Goal: Task Accomplishment & Management: Manage account settings

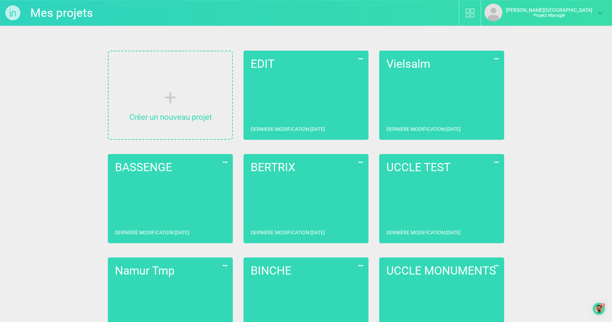
click at [315, 94] on link "EDIT Dernière modification : 06/10/2025" at bounding box center [306, 95] width 125 height 89
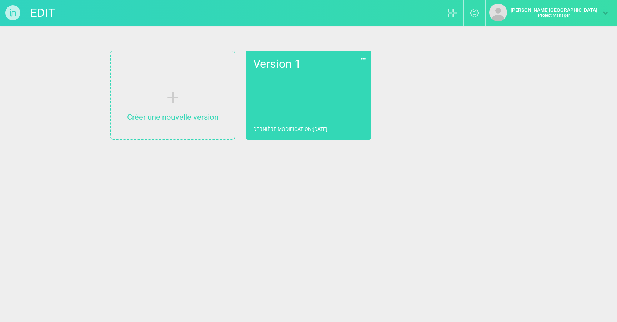
click at [364, 59] on icon at bounding box center [363, 58] width 8 height 9
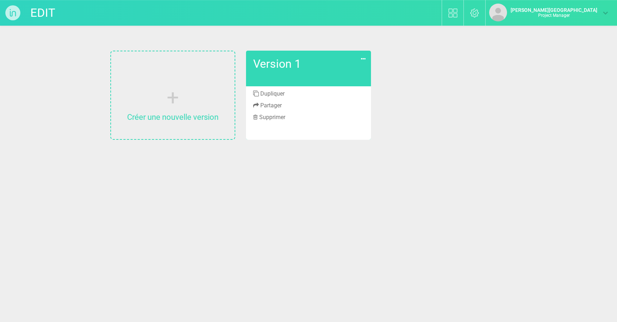
click at [275, 94] on li "Dupliquer" at bounding box center [308, 94] width 125 height 12
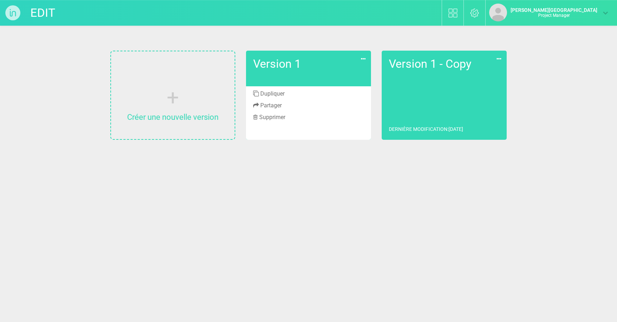
click at [439, 106] on link "Version 1 - Copy Dernière modification : 09/10/2025" at bounding box center [444, 95] width 125 height 89
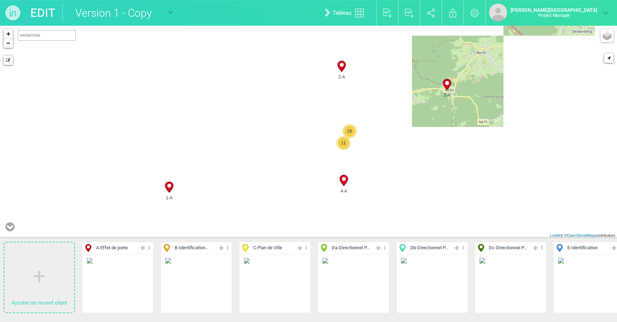
click at [139, 12] on input "Version 1 - Copy" at bounding box center [114, 13] width 105 height 19
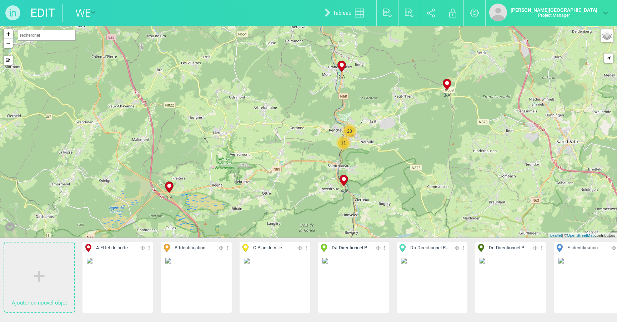
click at [82, 10] on input "WB" at bounding box center [76, 13] width 28 height 19
type input "Watermael-Boitsfort"
click at [148, 249] on icon at bounding box center [149, 248] width 5 height 8
click at [116, 294] on li "Dupliquer" at bounding box center [117, 295] width 71 height 11
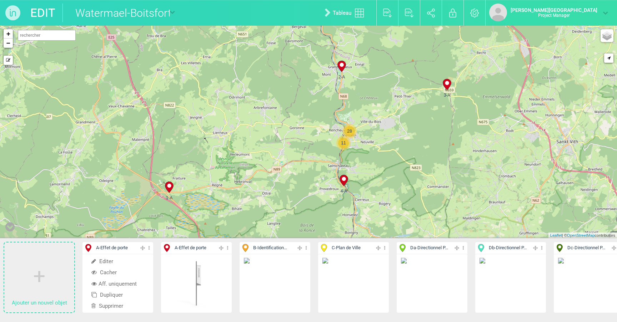
click at [306, 249] on icon at bounding box center [306, 248] width 5 height 8
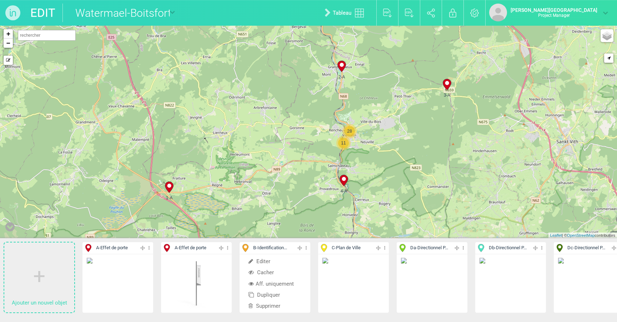
click at [275, 295] on li "Dupliquer" at bounding box center [275, 295] width 71 height 11
click at [464, 249] on icon at bounding box center [463, 248] width 5 height 8
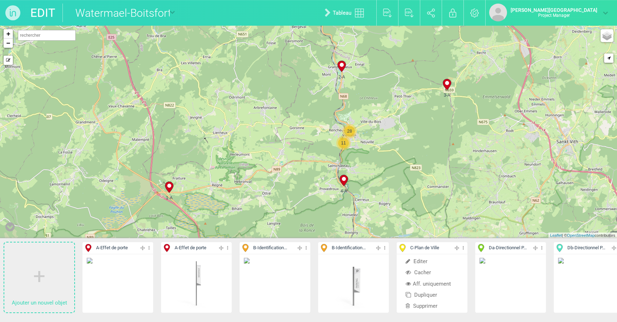
click at [430, 296] on li "Dupliquer" at bounding box center [432, 295] width 71 height 11
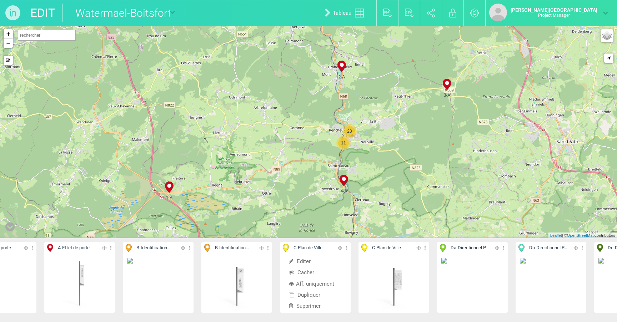
scroll to position [0, 161]
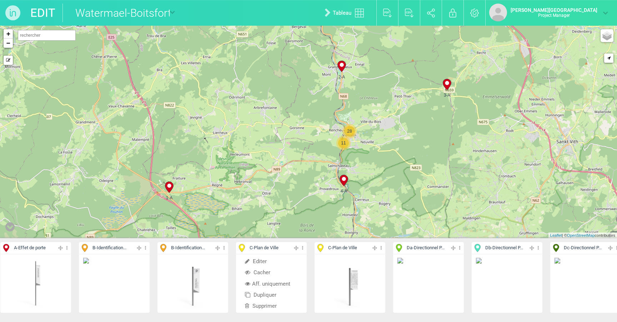
click at [461, 249] on icon at bounding box center [459, 248] width 5 height 8
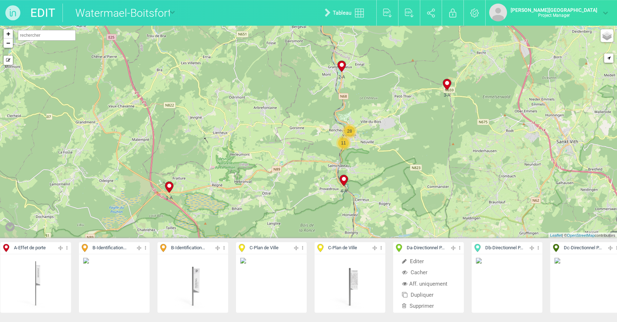
click at [425, 294] on li "Dupliquer" at bounding box center [428, 295] width 71 height 11
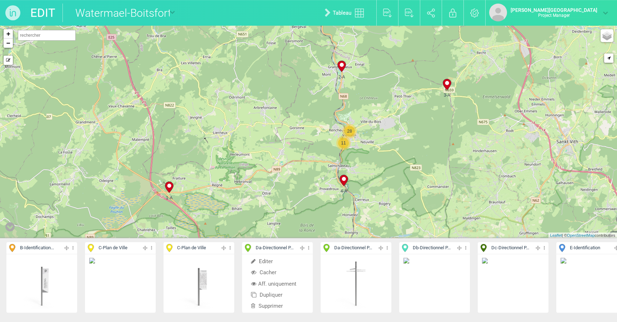
scroll to position [0, 404]
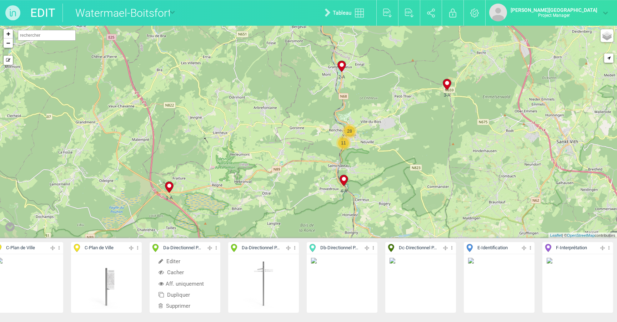
click at [373, 249] on icon at bounding box center [373, 248] width 5 height 8
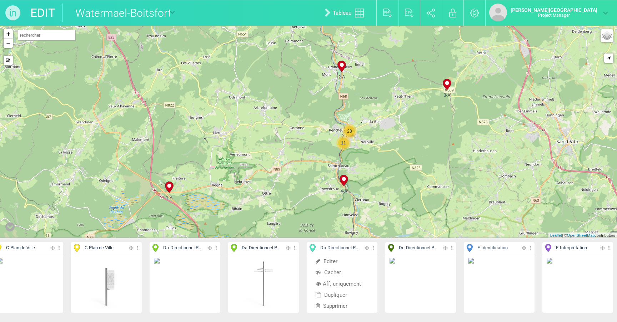
click at [346, 294] on li "Dupliquer" at bounding box center [342, 295] width 71 height 11
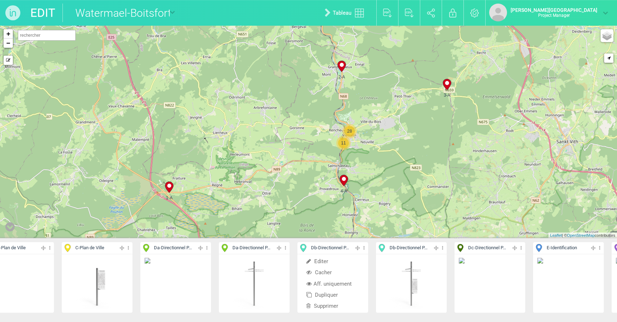
scroll to position [0, 483]
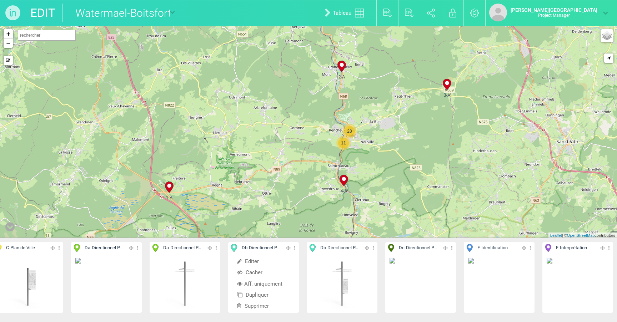
click at [451, 248] on icon at bounding box center [452, 248] width 5 height 8
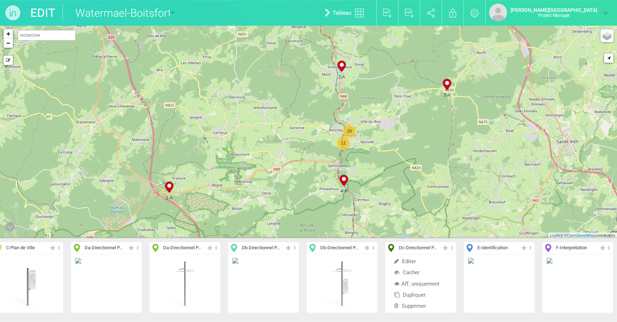
click at [414, 294] on li "Dupliquer" at bounding box center [420, 295] width 71 height 11
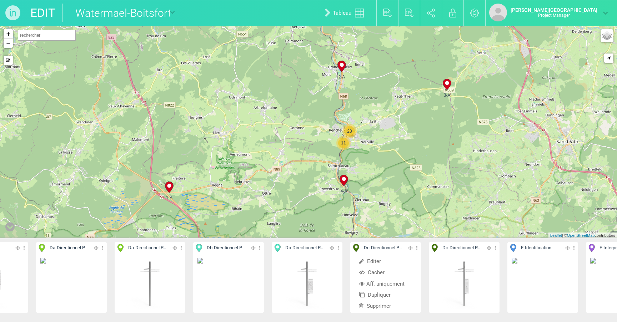
scroll to position [0, 561]
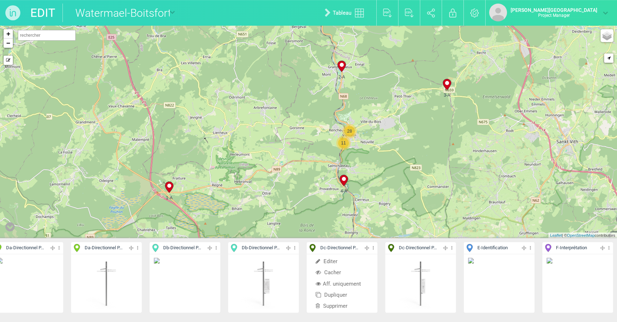
click at [531, 247] on icon at bounding box center [530, 248] width 5 height 8
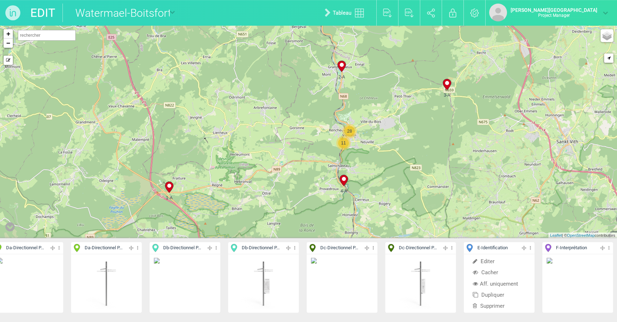
click at [494, 294] on li "Dupliquer" at bounding box center [499, 295] width 71 height 11
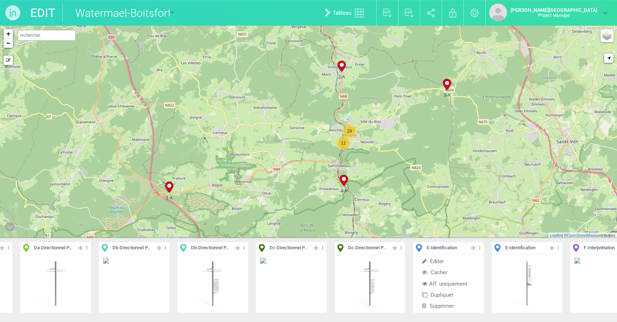
scroll to position [0, 640]
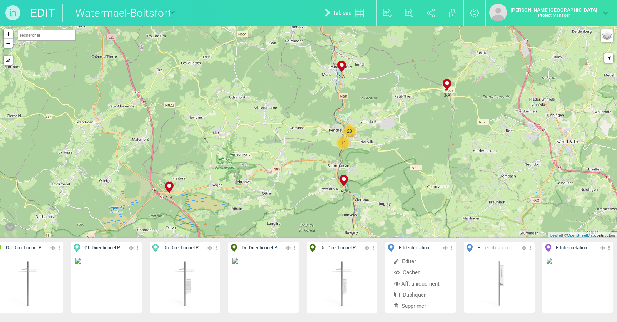
click at [609, 249] on icon at bounding box center [609, 248] width 5 height 8
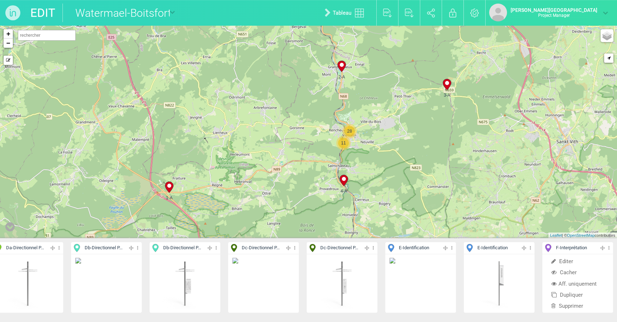
click at [566, 295] on li "Dupliquer" at bounding box center [577, 295] width 71 height 11
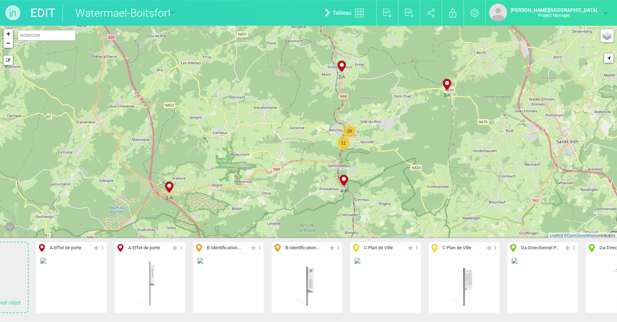
scroll to position [0, 0]
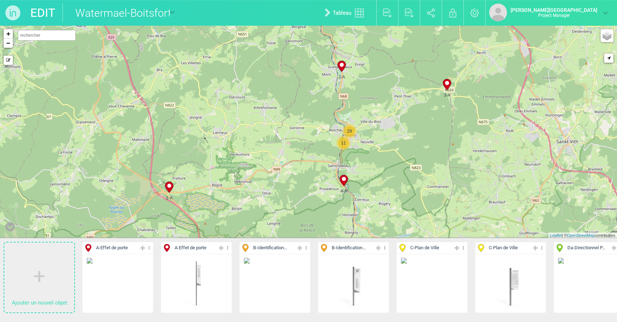
click at [150, 250] on icon at bounding box center [149, 248] width 5 height 8
click at [102, 304] on li "Supprimer" at bounding box center [117, 306] width 71 height 11
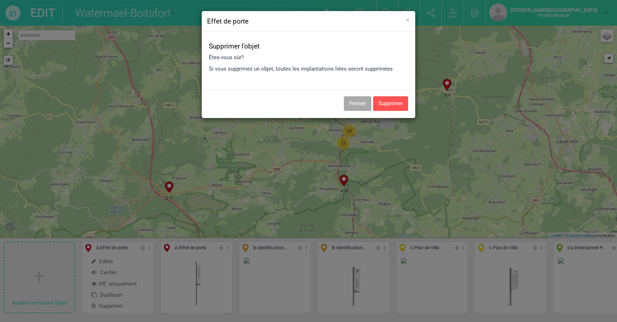
click at [387, 102] on button "Supprimer" at bounding box center [390, 103] width 35 height 15
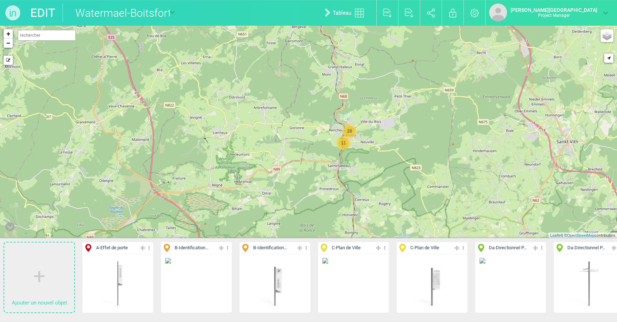
click at [228, 249] on icon at bounding box center [227, 248] width 5 height 8
click at [196, 306] on li "Supprimer" at bounding box center [196, 306] width 71 height 11
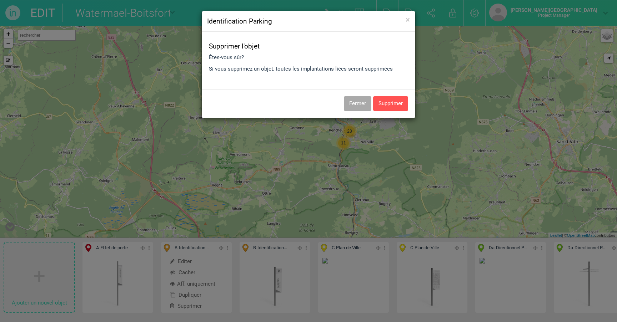
click at [384, 102] on button "Supprimer" at bounding box center [390, 103] width 35 height 15
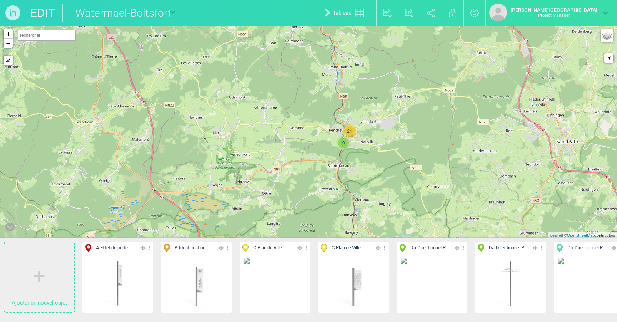
click at [307, 249] on icon at bounding box center [306, 248] width 5 height 8
click at [264, 305] on li "Supprimer" at bounding box center [275, 306] width 71 height 11
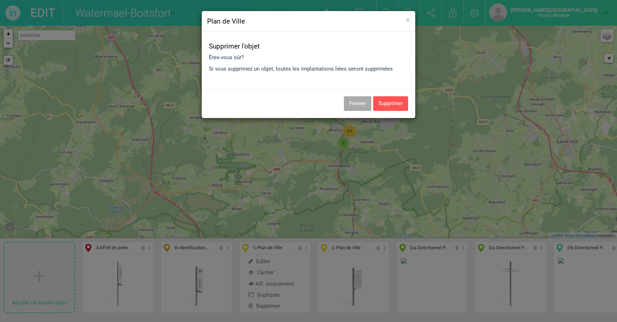
click at [399, 100] on button "Supprimer" at bounding box center [390, 103] width 35 height 15
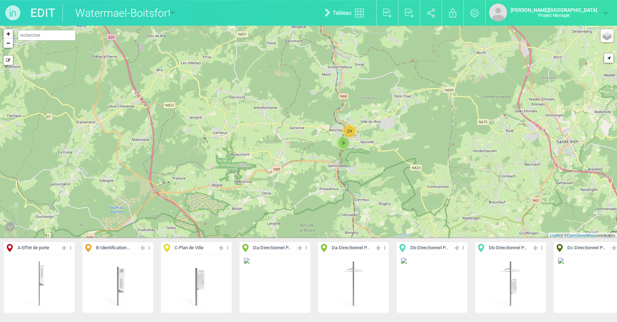
scroll to position [0, 112]
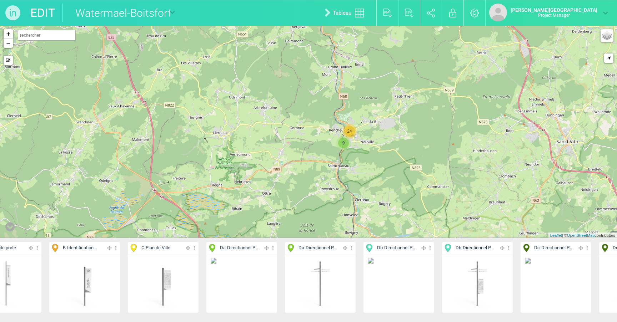
click at [273, 249] on icon at bounding box center [273, 248] width 5 height 8
click at [230, 306] on li "Supprimer" at bounding box center [241, 306] width 71 height 11
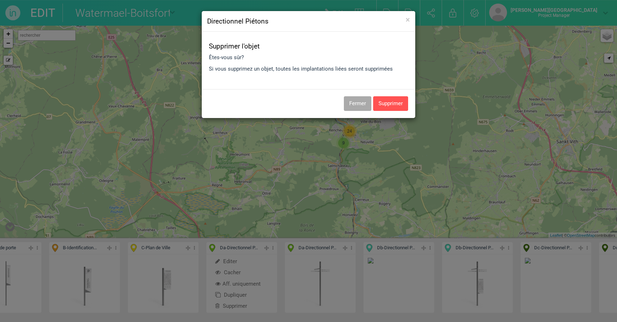
click at [394, 99] on button "Supprimer" at bounding box center [390, 103] width 35 height 15
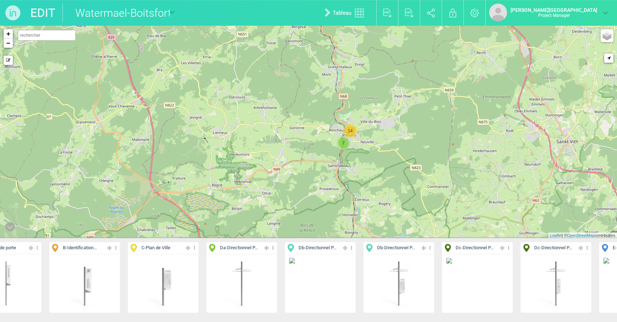
click at [351, 250] on icon at bounding box center [351, 248] width 5 height 8
click at [311, 307] on li "Supprimer" at bounding box center [320, 306] width 71 height 11
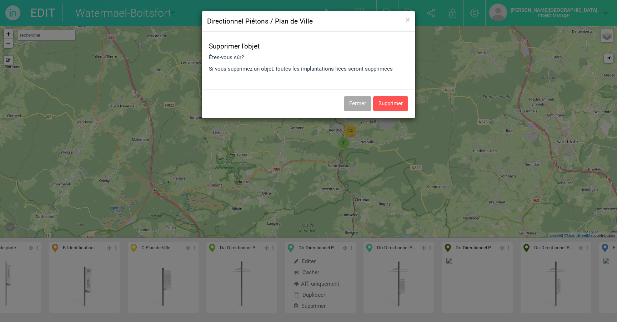
click at [392, 99] on button "Supprimer" at bounding box center [390, 103] width 35 height 15
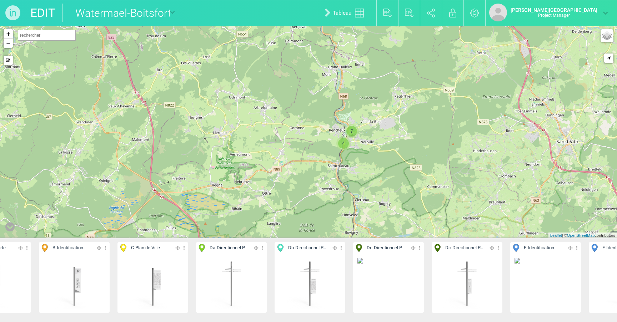
scroll to position [0, 140]
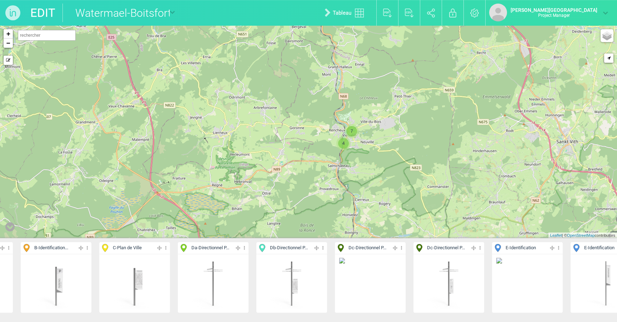
click at [402, 247] on icon at bounding box center [401, 248] width 5 height 8
click at [362, 305] on li "Supprimer" at bounding box center [370, 306] width 71 height 11
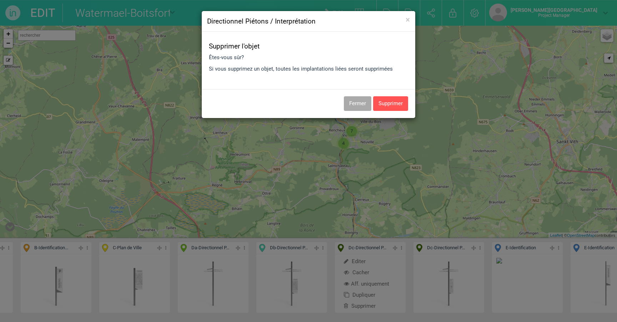
click at [391, 105] on button "Supprimer" at bounding box center [390, 103] width 35 height 15
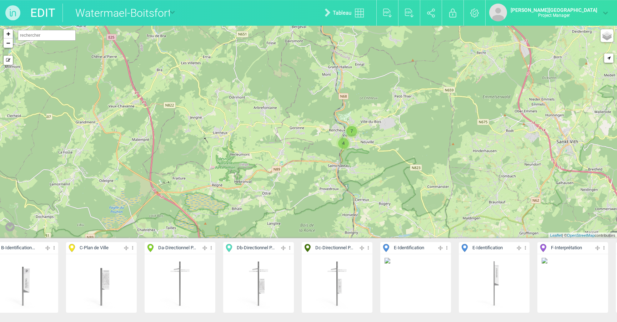
scroll to position [0, 236]
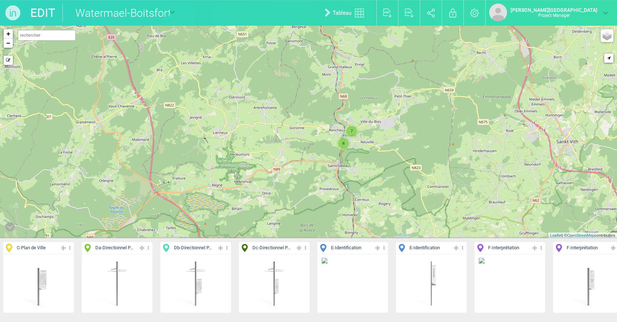
click at [385, 250] on icon at bounding box center [384, 248] width 5 height 8
click at [350, 307] on li "Supprimer" at bounding box center [352, 306] width 71 height 11
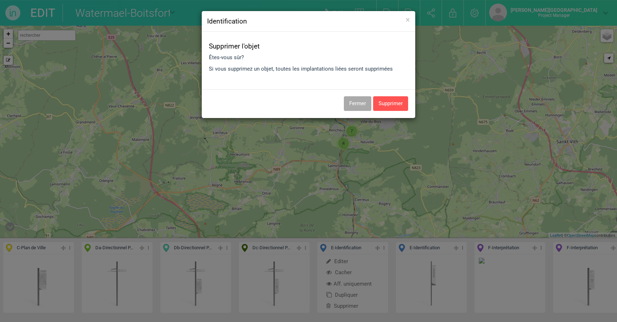
click at [394, 102] on button "Supprimer" at bounding box center [390, 103] width 35 height 15
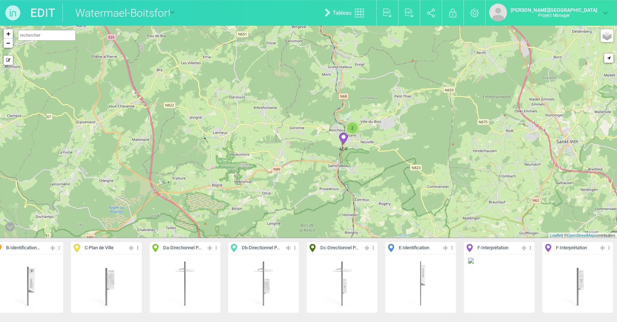
scroll to position [0, 169]
click at [531, 247] on icon at bounding box center [530, 248] width 5 height 8
click at [496, 305] on li "Supprimer" at bounding box center [499, 306] width 71 height 11
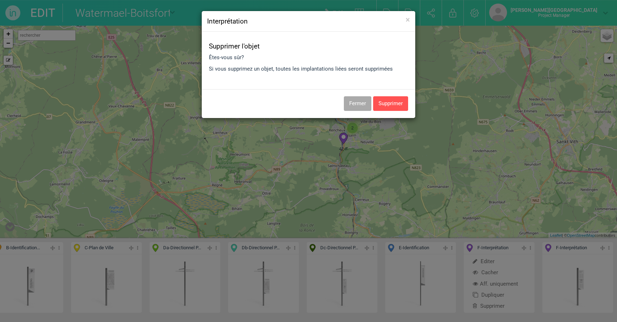
click at [388, 103] on button "Supprimer" at bounding box center [390, 103] width 35 height 15
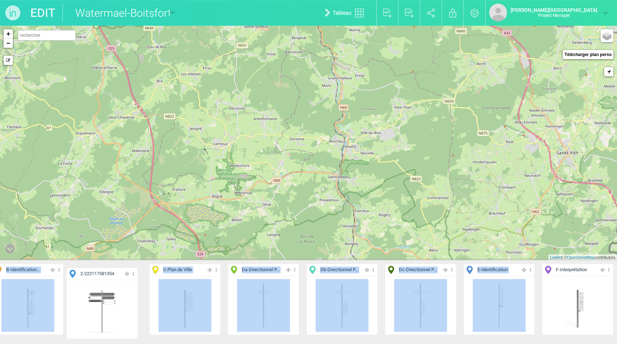
drag, startPoint x: 582, startPoint y: 272, endPoint x: 126, endPoint y: 276, distance: 455.7
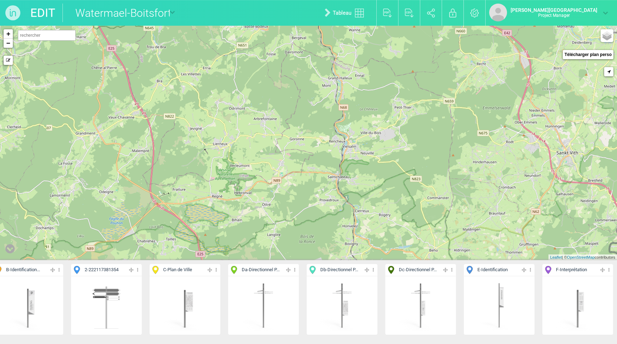
scroll to position [0, 0]
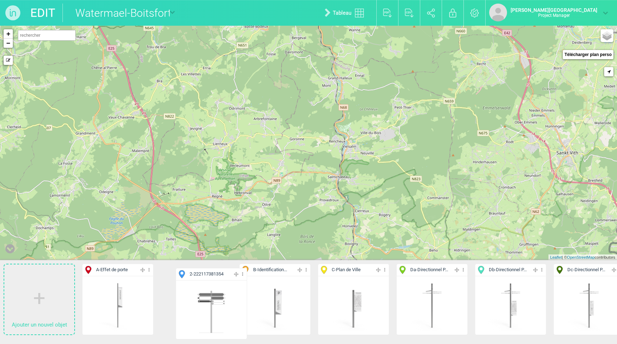
drag, startPoint x: 299, startPoint y: 270, endPoint x: 235, endPoint y: 274, distance: 64.4
click at [210, 301] on img at bounding box center [197, 305] width 32 height 53
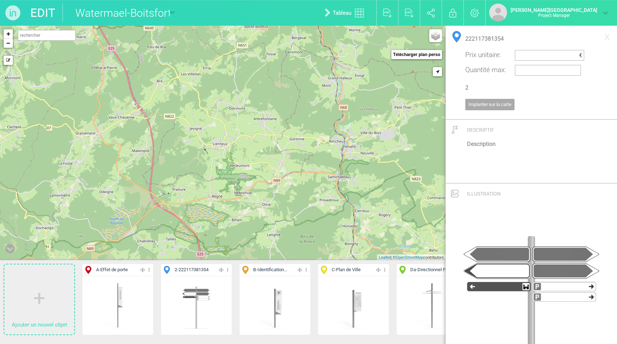
click at [417, 295] on img at bounding box center [432, 305] width 53 height 53
type input "Directionnel Piétons"
type input "Da"
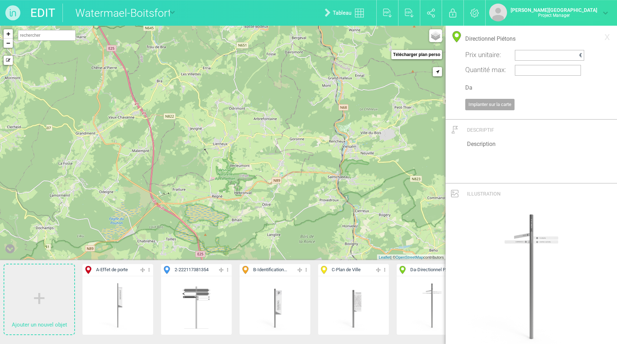
click at [490, 41] on input "Directionnel Piétons" at bounding box center [531, 38] width 132 height 15
click at [199, 304] on img at bounding box center [197, 305] width 32 height 53
type input "222117381354"
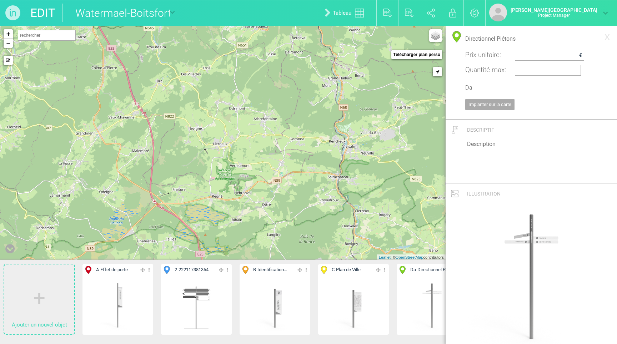
type input "2"
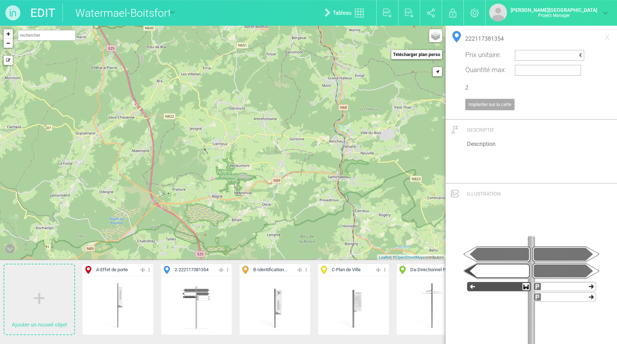
click at [506, 39] on input "222117381354" at bounding box center [531, 38] width 132 height 15
paste input "Directionnel Piétons"
click at [506, 36] on input "Directionnel Piétons" at bounding box center [531, 38] width 132 height 15
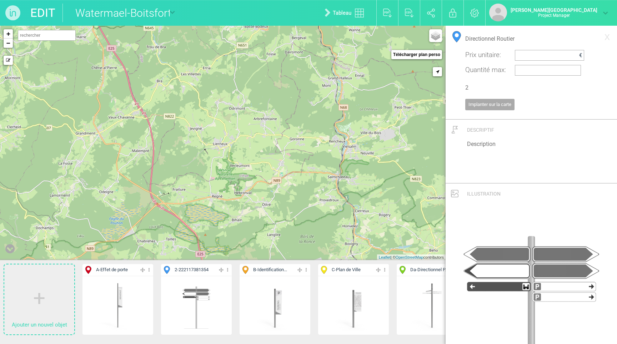
type input "Directionnel Routier"
type input "DR"
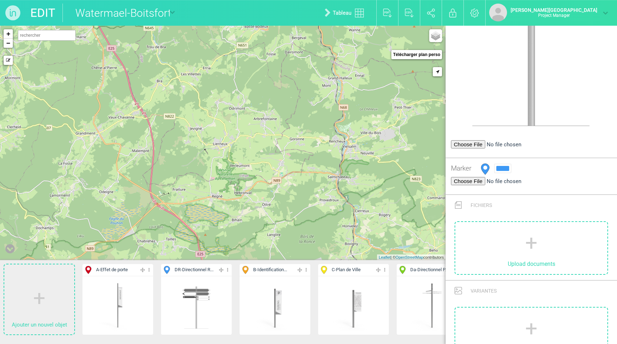
scroll to position [356, 0]
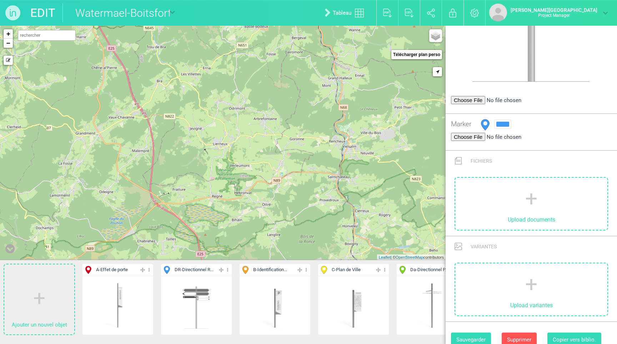
click at [481, 322] on button "Sauvegarder" at bounding box center [471, 340] width 40 height 15
click at [274, 309] on img at bounding box center [275, 305] width 53 height 53
type input "Identification Parking"
type input "B"
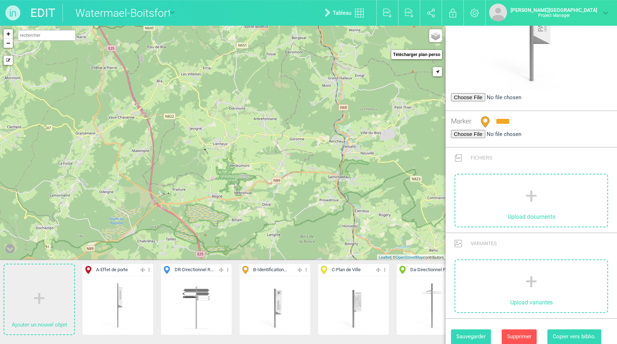
click at [194, 305] on img at bounding box center [197, 305] width 32 height 53
type input "Directionnel Routier"
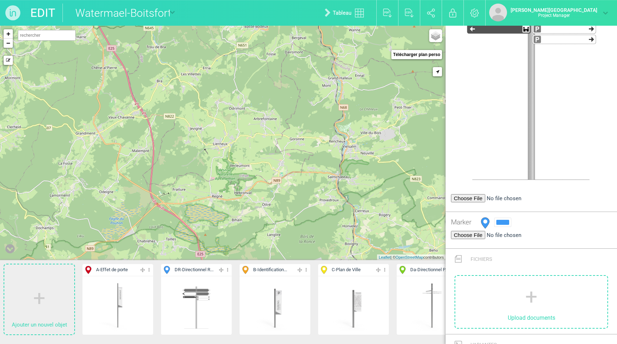
scroll to position [0, 0]
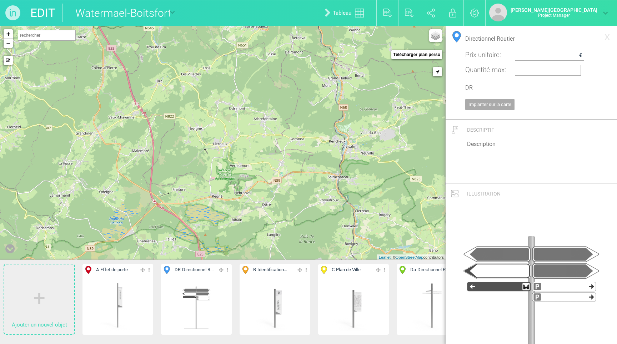
click at [474, 87] on input "DR" at bounding box center [531, 87] width 132 height 15
type input "B"
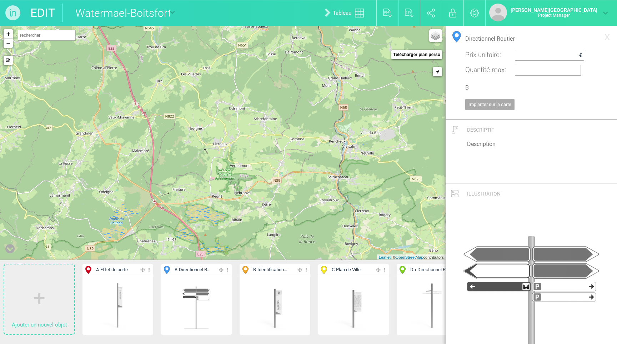
click at [300, 296] on img at bounding box center [275, 305] width 53 height 53
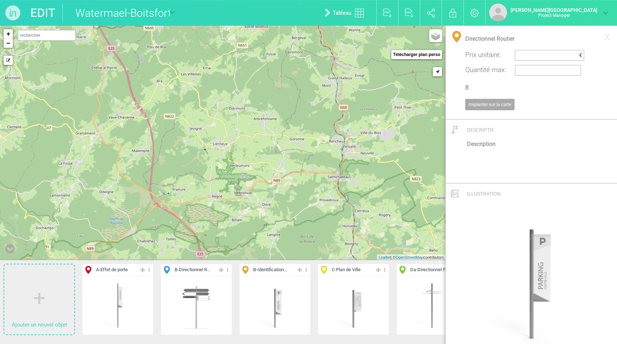
type input "Identification Parking"
click at [482, 90] on input "B" at bounding box center [531, 87] width 132 height 15
click at [475, 88] on input "B" at bounding box center [531, 87] width 132 height 15
type input "C"
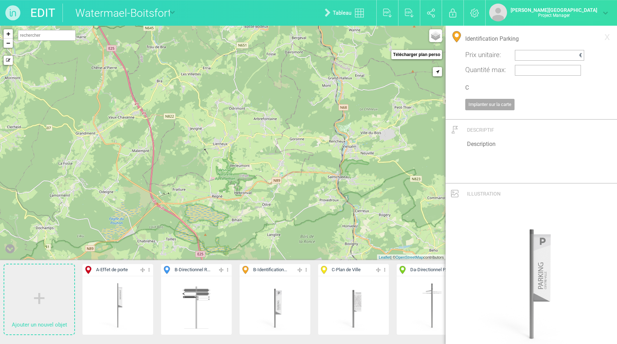
click at [357, 300] on img at bounding box center [353, 305] width 53 height 53
type input "Plan de Ville"
click at [473, 86] on input "C" at bounding box center [531, 87] width 132 height 15
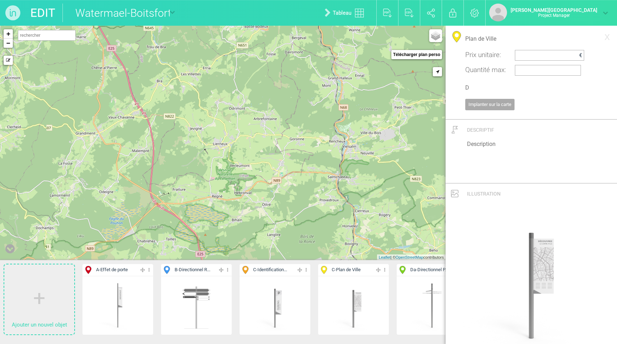
type input "D"
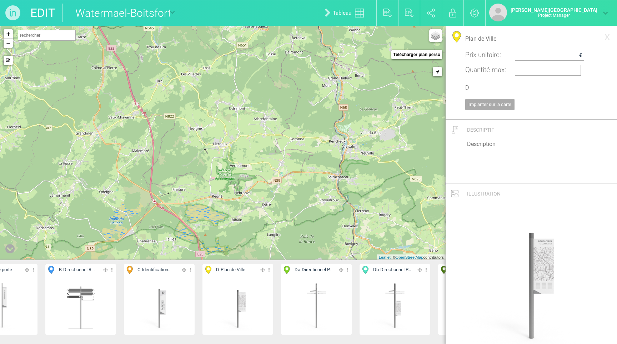
scroll to position [0, 157]
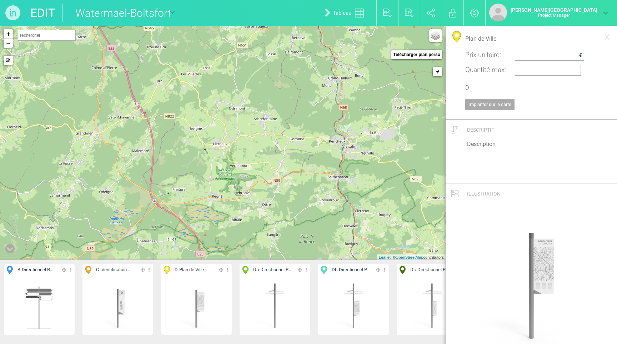
click at [292, 297] on img at bounding box center [275, 305] width 53 height 53
type input "Directionnel Piétons"
drag, startPoint x: 469, startPoint y: 90, endPoint x: 460, endPoint y: 88, distance: 9.2
click at [460, 88] on div "Directionnel Piétons Prix unitaire : € Quantité max : Da Implanter sur la carte" at bounding box center [531, 73] width 143 height 85
type input "Ea"
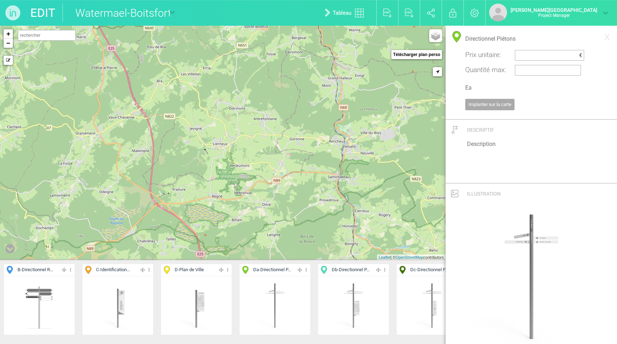
click at [356, 297] on img at bounding box center [353, 305] width 53 height 53
type input "Directionnel Piétons / Plan de Ville"
drag, startPoint x: 467, startPoint y: 87, endPoint x: 455, endPoint y: 85, distance: 12.0
click at [455, 85] on div "Directionnel Piétons / Plan de Ville Prix unitaire : € Quantité max : Db Implan…" at bounding box center [531, 73] width 171 height 85
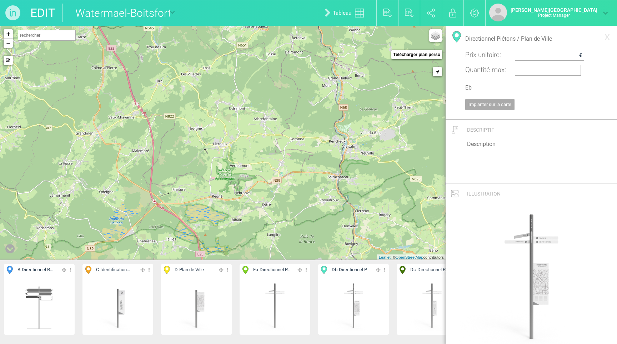
type input "Eb"
click at [422, 302] on img at bounding box center [432, 305] width 53 height 53
type input "Directionnel Piétons / Interprétation"
drag, startPoint x: 469, startPoint y: 90, endPoint x: 462, endPoint y: 89, distance: 6.6
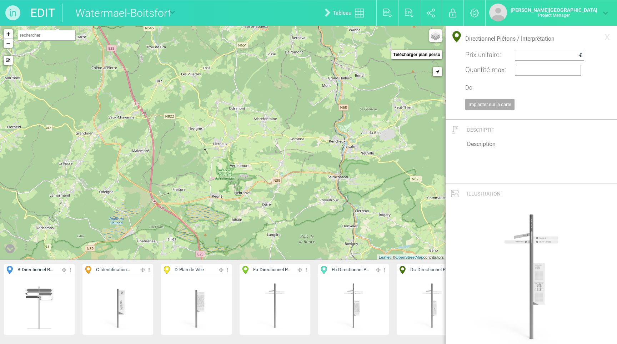
click at [462, 89] on div "Directionnel Piétons / Interprétation Prix unitaire : € Quantité max : Dc Impla…" at bounding box center [531, 73] width 143 height 85
type input "Ec"
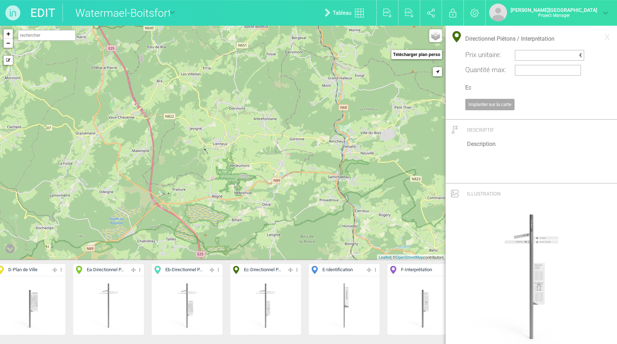
scroll to position [0, 333]
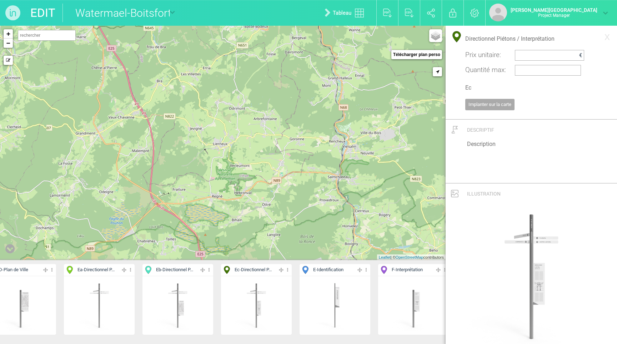
click at [330, 303] on img at bounding box center [335, 305] width 53 height 53
type input "Identification"
drag, startPoint x: 471, startPoint y: 86, endPoint x: 424, endPoint y: 85, distance: 47.2
click at [424, 85] on div "Ajouter un nouvel objet A - Effet de porte Editer Cacher Aff. uniquement Dupliq…" at bounding box center [308, 185] width 617 height 319
type input "F"
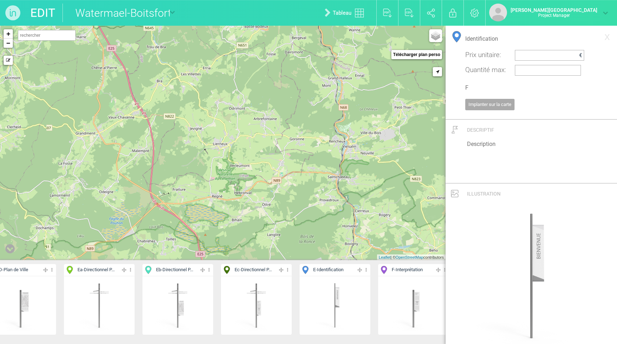
click at [416, 305] on img at bounding box center [413, 305] width 53 height 53
type input "Interprétation"
click at [448, 86] on div "Interprétation Prix unitaire : € Quantité max : F Implanter sur la carte" at bounding box center [531, 73] width 171 height 85
type input "G"
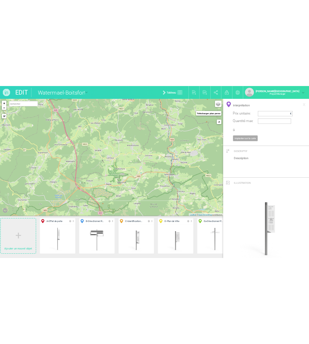
scroll to position [0, 0]
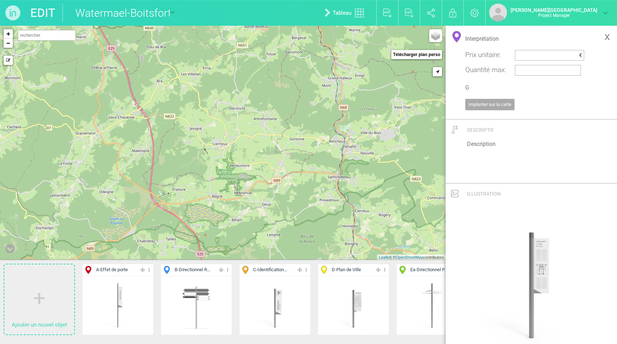
click at [604, 35] on link "x" at bounding box center [607, 36] width 12 height 14
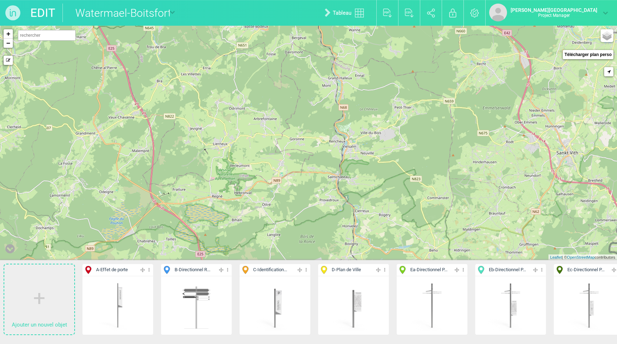
click at [220, 305] on div "Editer Cacher Aff. uniquement Dupliquer Supprimer" at bounding box center [196, 305] width 71 height 59
click at [200, 298] on img at bounding box center [197, 305] width 32 height 53
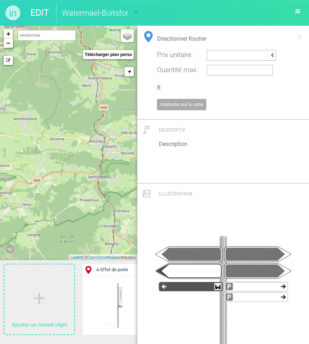
click at [214, 55] on input "text" at bounding box center [240, 55] width 62 height 7
type input "100"
click at [212, 55] on input "100" at bounding box center [240, 55] width 62 height 7
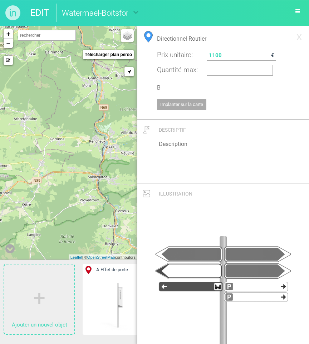
type input "1100"
click at [106, 304] on img at bounding box center [117, 305] width 53 height 53
type input "Effet de porte"
type input "A"
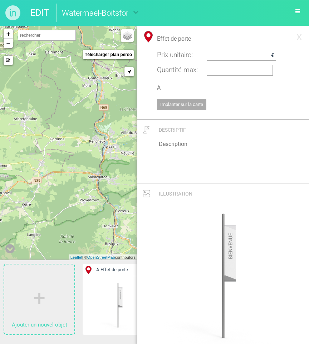
click at [222, 49] on div "Effet de porte Prix unitaire : € Quantité max : A Implanter sur la carte" at bounding box center [223, 73] width 132 height 85
click at [219, 58] on input "text" at bounding box center [240, 55] width 62 height 7
type input "3000"
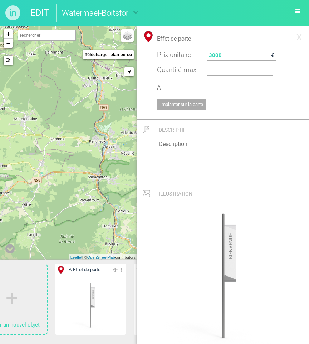
scroll to position [0, 32]
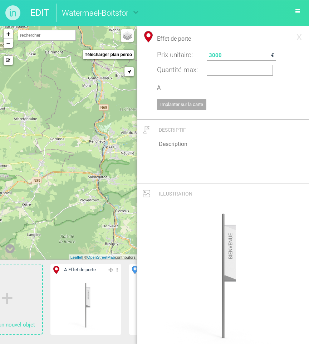
click at [215, 54] on input "3000" at bounding box center [240, 55] width 62 height 7
type input "2500"
click at [76, 314] on img at bounding box center [85, 305] width 53 height 53
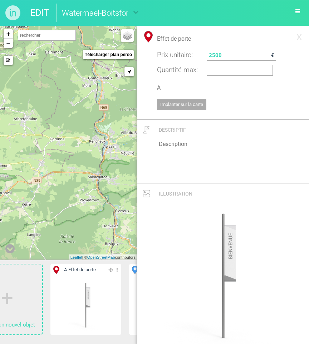
click at [87, 297] on img at bounding box center [85, 305] width 53 height 53
click at [213, 55] on input "2500" at bounding box center [240, 55] width 62 height 7
type input "3000"
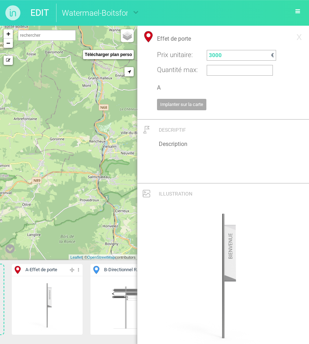
scroll to position [0, 136]
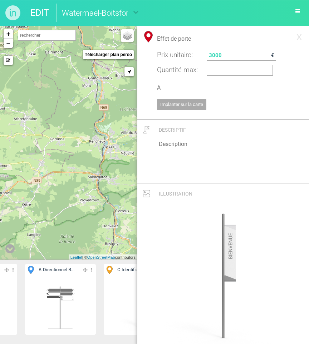
click at [81, 302] on div "Editer Cacher Aff. uniquement Dupliquer Supprimer" at bounding box center [60, 305] width 71 height 59
click at [72, 302] on img at bounding box center [61, 305] width 32 height 53
type input "Directionnel Routier"
type input "1100"
type input "B"
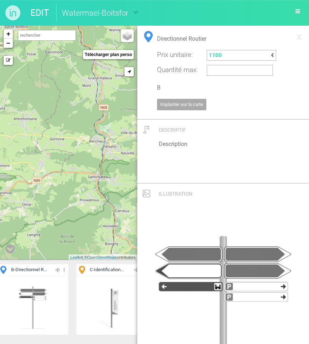
scroll to position [0, 173]
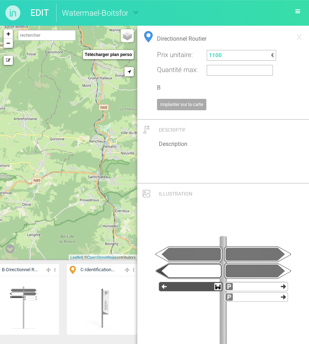
click at [99, 301] on img at bounding box center [102, 305] width 53 height 53
type input "Identification Parking"
type input "C"
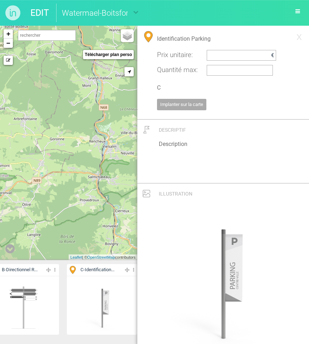
scroll to position [0, 182]
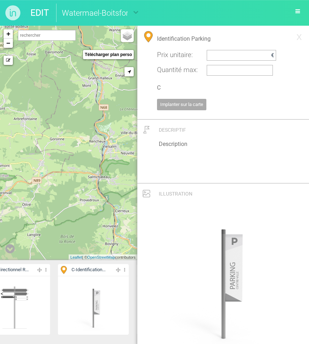
click at [215, 57] on input "text" at bounding box center [240, 55] width 62 height 7
type input "2200"
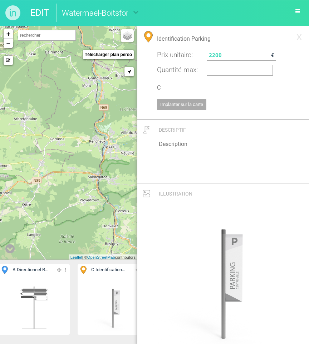
scroll to position [0, 157]
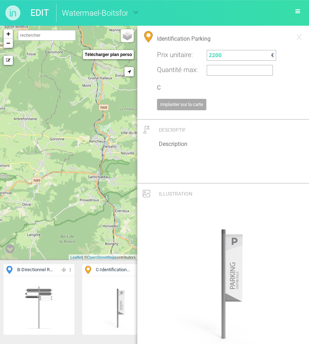
click at [210, 55] on input "2200" at bounding box center [240, 55] width 62 height 7
type input "2300"
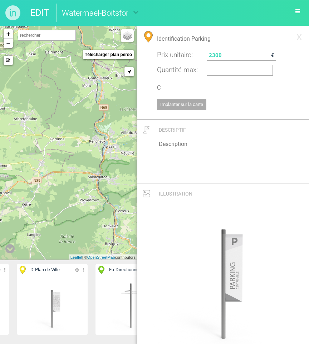
click at [63, 300] on img at bounding box center [52, 305] width 53 height 53
type input "Plan de Ville"
type input "D"
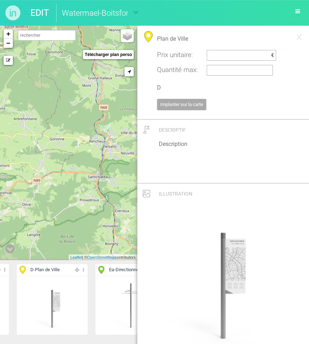
click at [218, 56] on input "text" at bounding box center [240, 55] width 62 height 7
type input "2000"
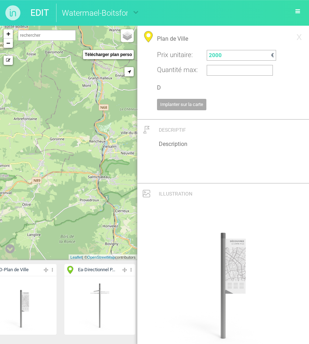
scroll to position [0, 342]
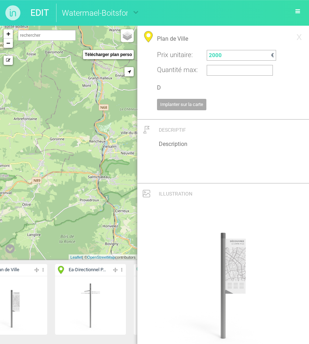
click at [77, 306] on img at bounding box center [90, 305] width 53 height 53
type input "Directionnel Piétons"
type input "Ea"
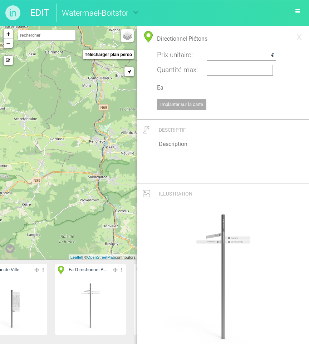
click at [107, 298] on img at bounding box center [90, 305] width 53 height 53
click at [232, 56] on input "text" at bounding box center [240, 55] width 62 height 7
type input "2400"
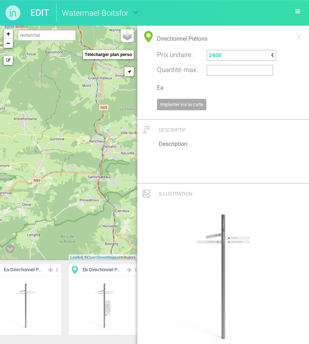
scroll to position [0, 415]
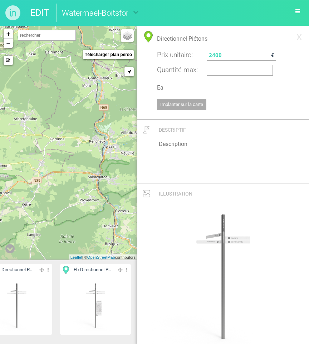
click at [91, 302] on img at bounding box center [95, 305] width 53 height 53
type input "Directionnel Piétons / Plan de Ville"
type input "Eb"
click at [230, 57] on input "text" at bounding box center [240, 55] width 62 height 7
type input "3200"
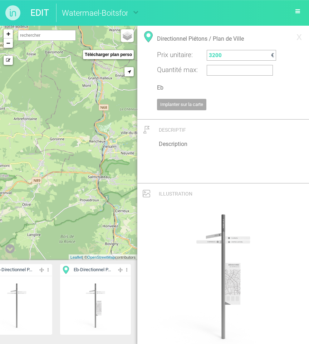
click at [214, 53] on input "3200" at bounding box center [240, 55] width 62 height 7
type input "3000"
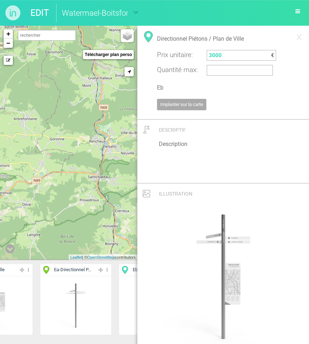
scroll to position [0, 292]
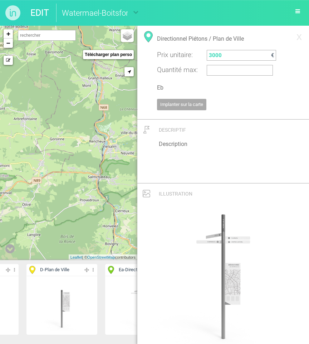
click at [76, 310] on img at bounding box center [61, 305] width 53 height 53
type input "Plan de Ville"
type input "2000"
type input "D"
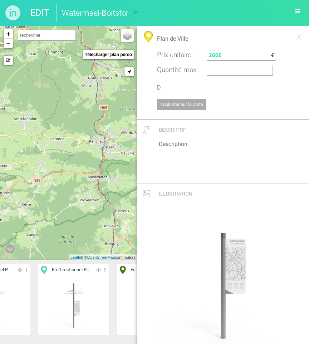
scroll to position [0, 442]
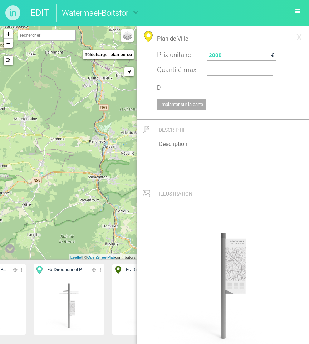
click at [74, 312] on img at bounding box center [68, 305] width 53 height 53
type input "Directionnel Piétons / Plan de Ville"
type input "3000"
type input "Eb"
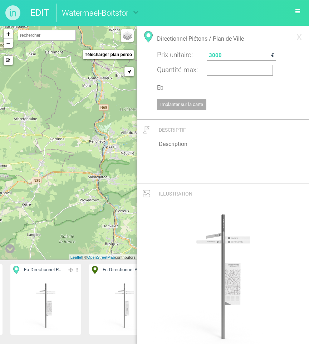
scroll to position [0, 486]
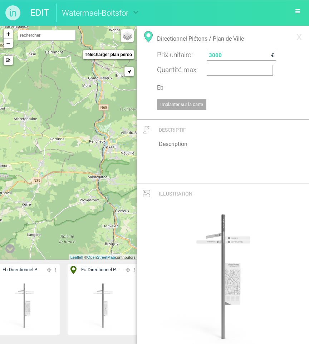
click at [104, 309] on img at bounding box center [102, 305] width 53 height 53
type input "Directionnel Piétons / Interprétation"
type input "Ec"
click at [227, 59] on input "text" at bounding box center [240, 55] width 62 height 7
type input "3000"
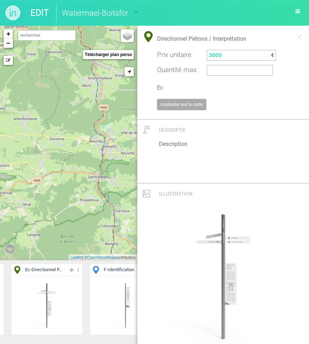
scroll to position [0, 593]
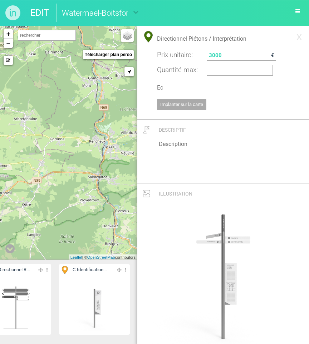
click at [88, 306] on img at bounding box center [94, 305] width 53 height 53
type input "Identification Parking"
type input "2300"
type input "C"
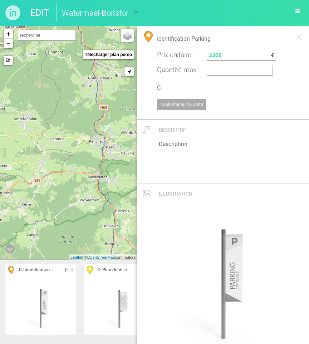
scroll to position [0, 244]
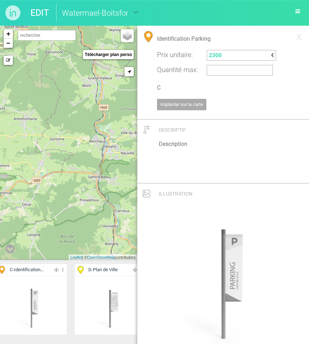
click at [92, 306] on img at bounding box center [110, 305] width 53 height 53
type input "Plan de Ville"
type input "2000"
type input "D"
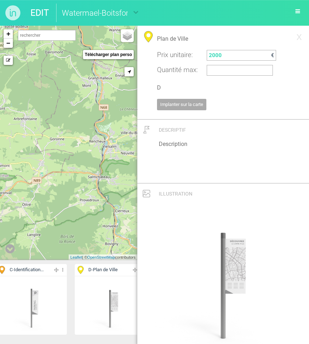
scroll to position [0, 248]
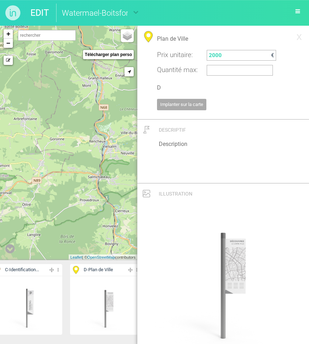
click at [214, 54] on input "2000" at bounding box center [240, 55] width 62 height 7
type input "2100"
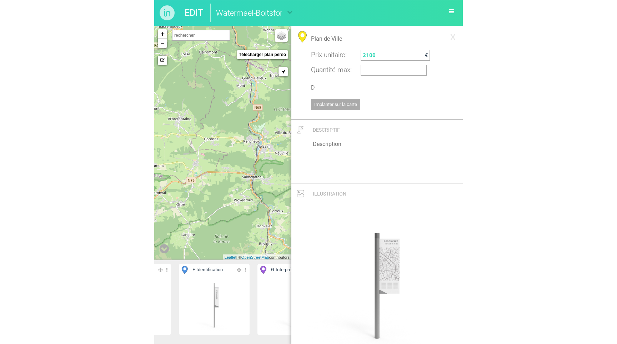
scroll to position [0, 648]
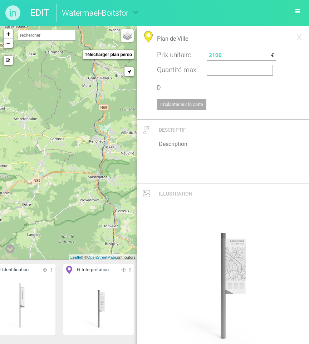
click at [97, 307] on img at bounding box center [98, 305] width 53 height 53
type input "Interprétation"
type input "G"
click at [226, 54] on input "text" at bounding box center [240, 55] width 62 height 7
type input "2100"
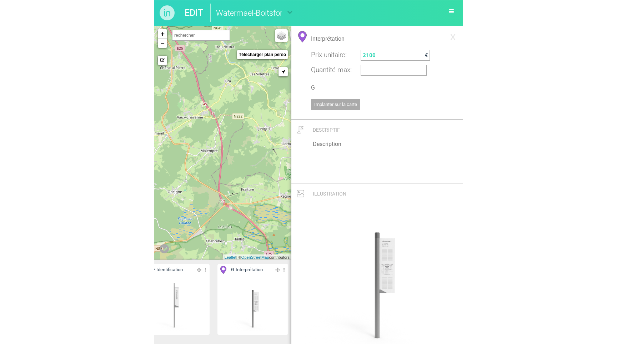
scroll to position [0, 340]
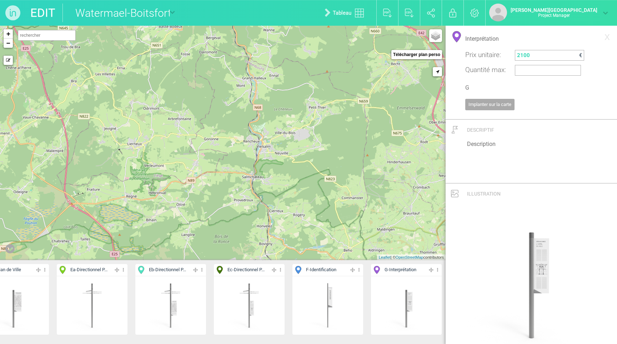
click at [396, 295] on img at bounding box center [406, 305] width 53 height 53
click at [338, 298] on img at bounding box center [327, 305] width 53 height 53
type input "Identification"
type input "F"
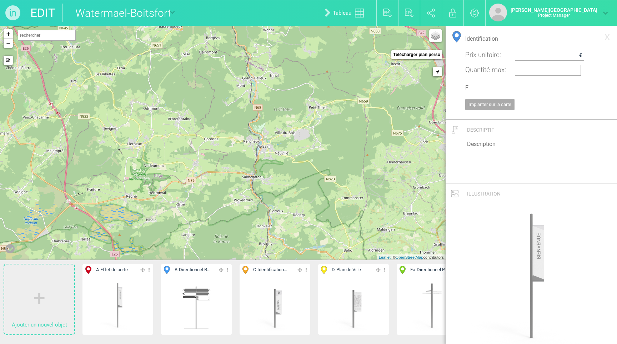
click at [141, 296] on img at bounding box center [117, 305] width 53 height 53
type input "Effet de porte"
type input "3000"
type input "A"
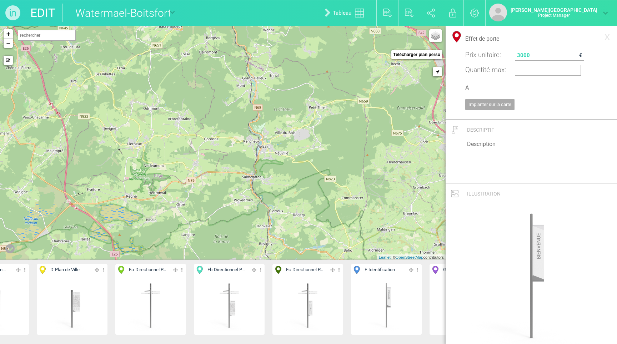
scroll to position [0, 340]
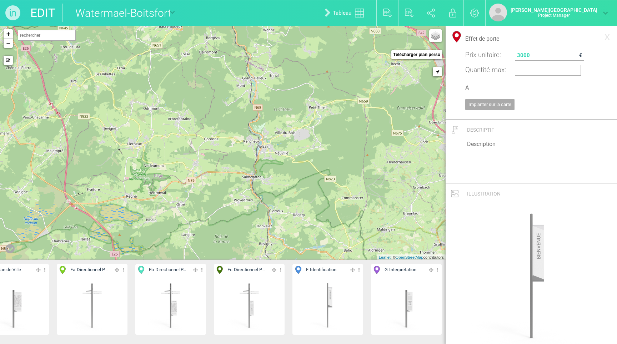
click at [342, 304] on img at bounding box center [327, 305] width 53 height 53
type input "Identification"
type input "F"
click at [527, 56] on input "text" at bounding box center [548, 55] width 62 height 7
type input "3000"
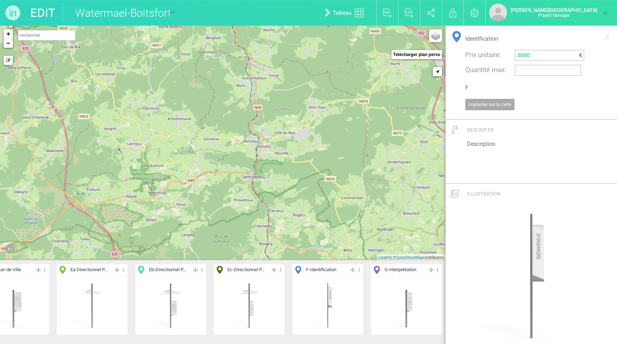
click at [401, 299] on img at bounding box center [406, 305] width 53 height 53
type input "Interprétation"
type input "2100"
type input "G"
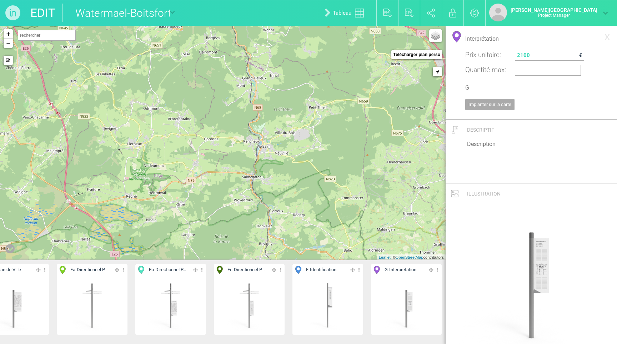
click at [338, 303] on img at bounding box center [327, 305] width 53 height 53
type input "Identification"
type input "3000"
type input "F"
click at [31, 305] on img at bounding box center [13, 305] width 53 height 53
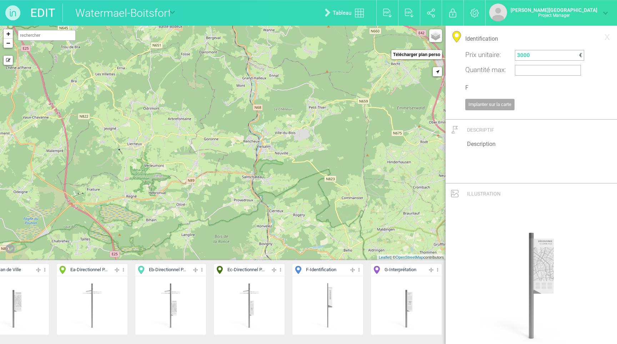
type input "Plan de Ville"
type input "2100"
type input "D"
click at [106, 305] on img at bounding box center [92, 305] width 53 height 53
type input "Directionnel Piétons"
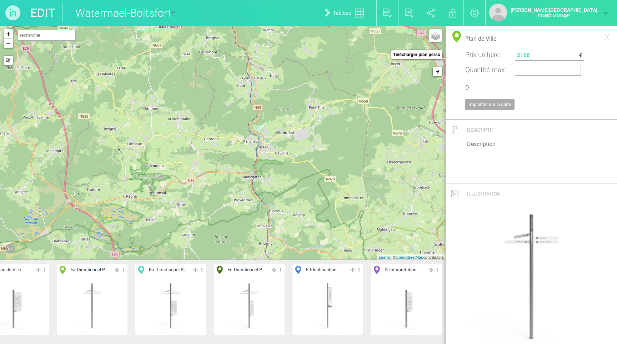
type input "2400"
type input "Ea"
click at [519, 56] on input "2400" at bounding box center [548, 55] width 62 height 7
type input "2600"
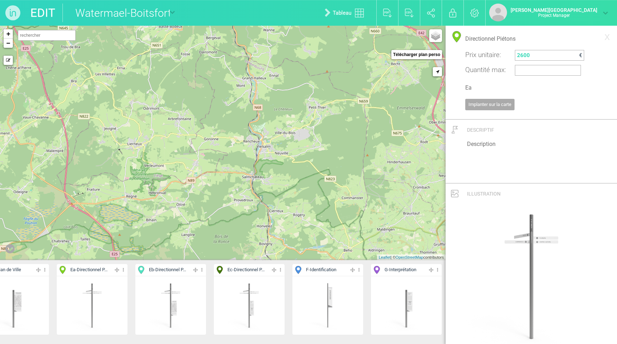
click at [188, 298] on img at bounding box center [170, 305] width 53 height 53
type input "Directionnel Piétons / Plan de Ville"
type input "3000"
type input "Eb"
click at [86, 300] on img at bounding box center [92, 305] width 53 height 53
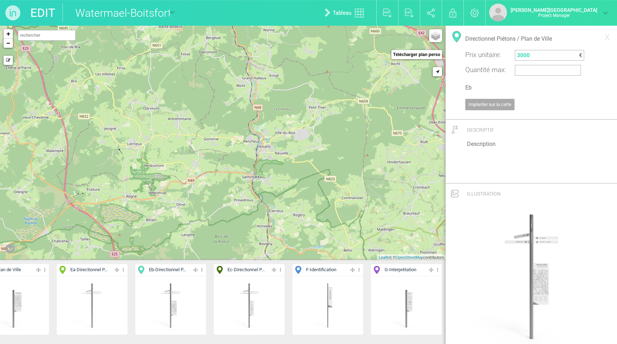
type input "Directionnel Piétons"
type input "2600"
type input "Ea"
click at [520, 53] on input "2600" at bounding box center [548, 55] width 62 height 7
click at [180, 304] on img at bounding box center [170, 305] width 53 height 53
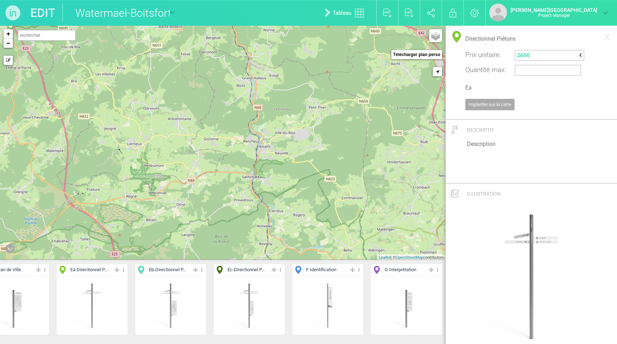
type input "Directionnel Piétons / Plan de Ville"
type input "3000"
type input "Eb"
click at [244, 305] on img at bounding box center [249, 305] width 53 height 53
type input "Directionnel Piétons / Interprétation"
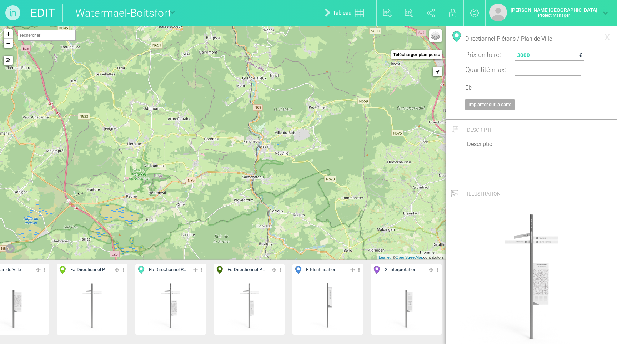
type input "Ec"
click at [316, 309] on img at bounding box center [327, 305] width 53 height 53
type input "Identification"
type input "F"
click at [407, 308] on img at bounding box center [406, 305] width 53 height 53
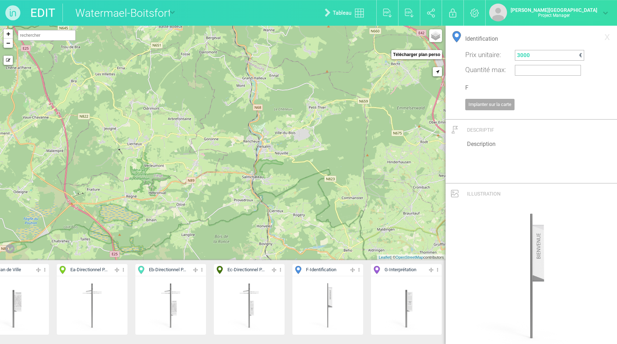
type input "Interprétation"
type input "2100"
type input "G"
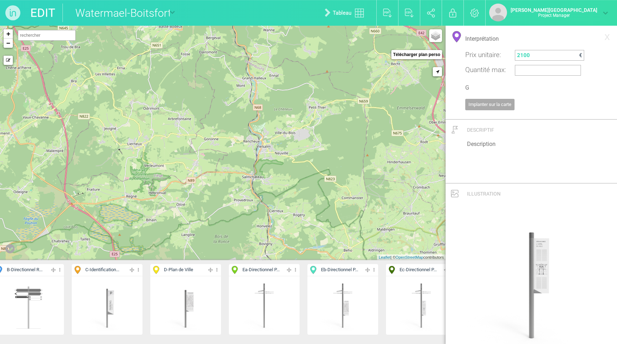
scroll to position [0, 0]
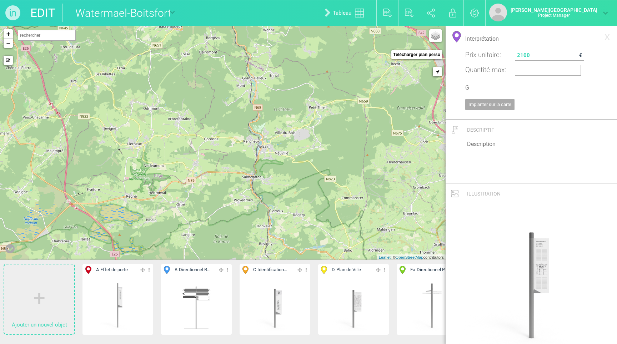
click at [117, 307] on img at bounding box center [117, 305] width 53 height 53
type input "Effet de porte"
type input "3000"
type input "A"
click at [194, 306] on img at bounding box center [197, 305] width 32 height 53
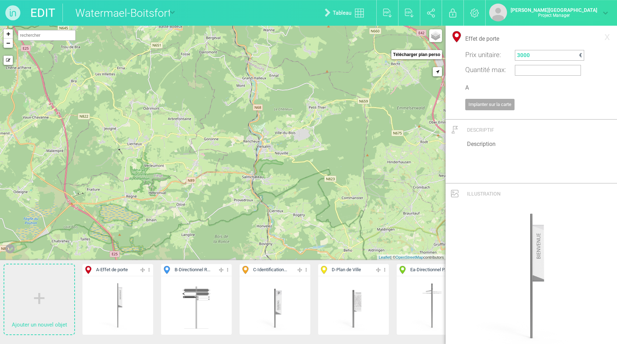
type input "Directionnel Routier"
type input "1100"
type input "B"
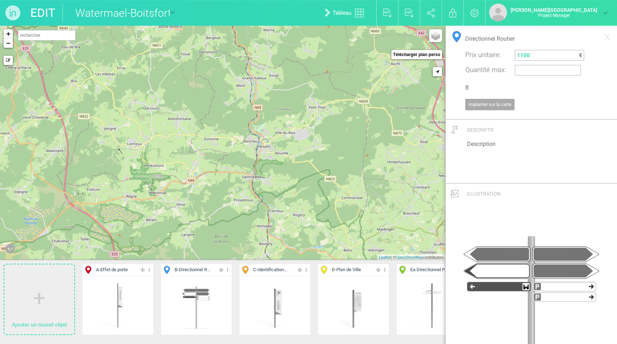
click at [137, 302] on img at bounding box center [117, 305] width 53 height 53
type input "Effet de porte"
type input "3000"
type input "A"
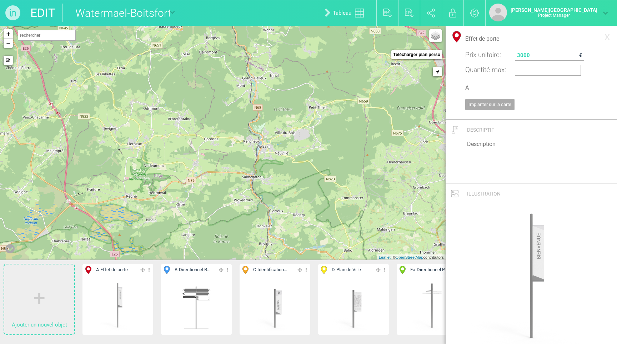
click at [54, 38] on input "text" at bounding box center [47, 35] width 58 height 11
drag, startPoint x: 54, startPoint y: 38, endPoint x: 62, endPoint y: 43, distance: 9.6
click at [62, 43] on div "Watermael-Boitsfort, [GEOGRAPHIC_DATA]" at bounding box center [62, 46] width 85 height 6
type input "Watermael-Boitsfort, [GEOGRAPHIC_DATA]"
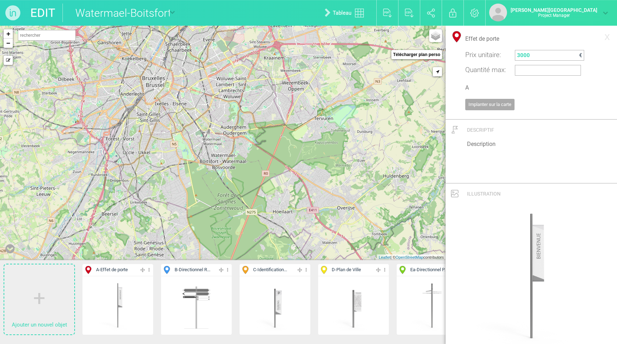
drag, startPoint x: 251, startPoint y: 180, endPoint x: 263, endPoint y: 195, distance: 19.6
click at [263, 195] on div "+ − Mode dessin Google Maps Roads Google Maps Terrain Google Maps Satellite Goo…" at bounding box center [223, 143] width 446 height 235
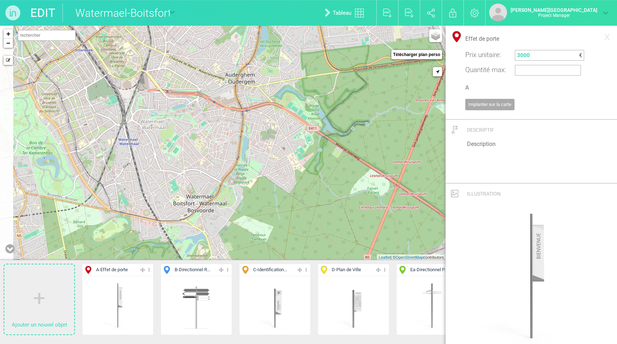
drag, startPoint x: 249, startPoint y: 167, endPoint x: 255, endPoint y: 162, distance: 7.8
click at [255, 162] on div "+ − Mode dessin Google Maps Roads Google Maps Terrain Google Maps Satellite Goo…" at bounding box center [223, 143] width 446 height 235
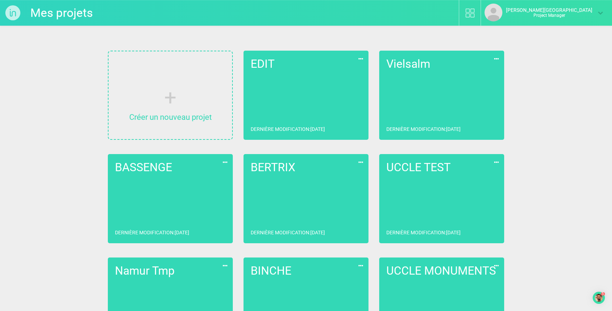
scroll to position [1596, 0]
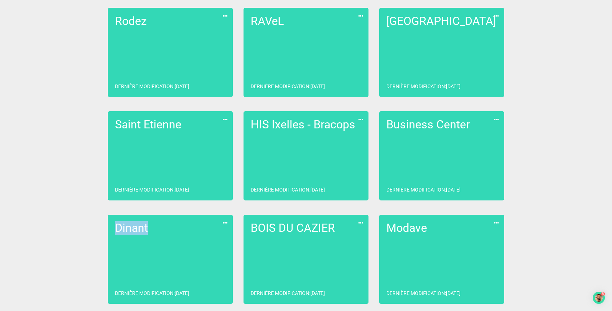
click at [151, 258] on link "Dinant Dernière modification : [DATE]" at bounding box center [170, 259] width 125 height 89
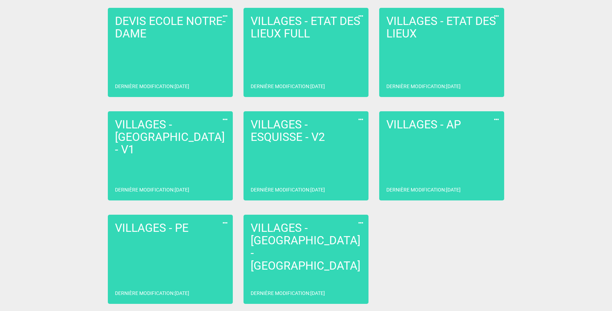
scroll to position [15, 0]
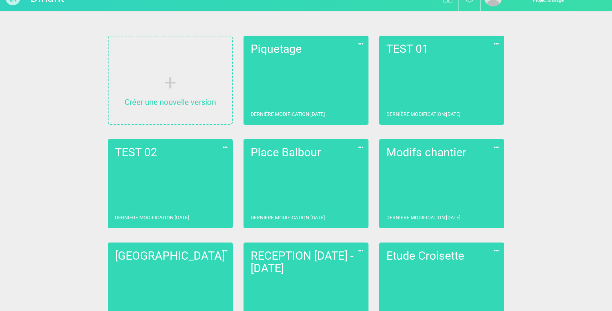
click at [349, 104] on link "Piquetage Dernière modification : 17/04/2024" at bounding box center [306, 80] width 125 height 89
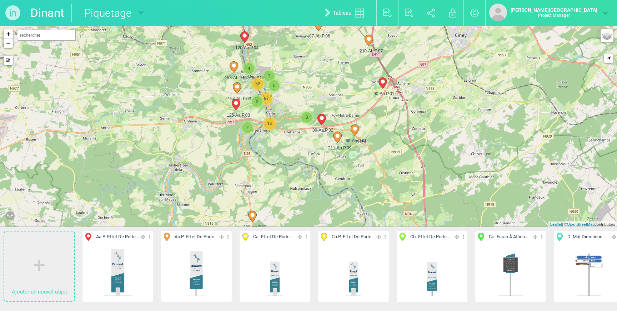
scroll to position [0, 9]
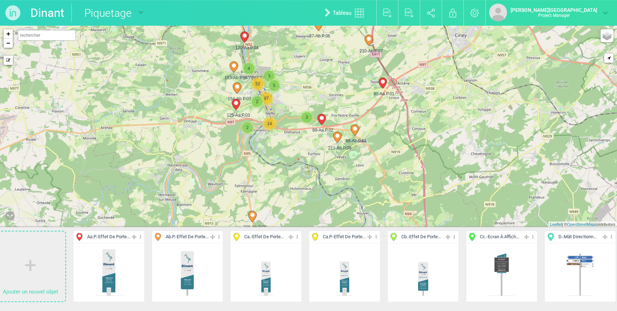
click at [611, 237] on icon at bounding box center [611, 237] width 5 height 8
click at [585, 273] on li "Aff. uniquement" at bounding box center [580, 273] width 71 height 11
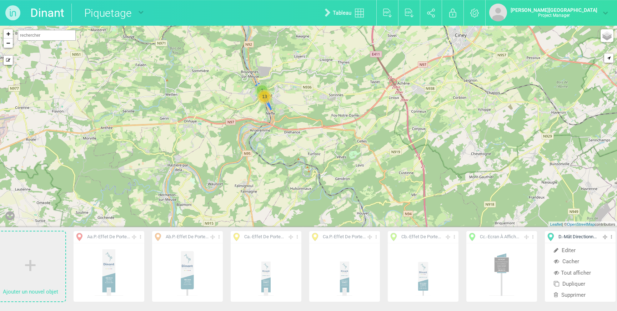
click at [266, 94] on span "13" at bounding box center [264, 96] width 11 height 11
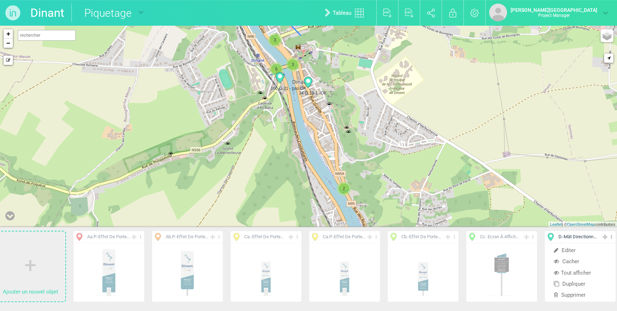
click at [309, 86] on icon at bounding box center [308, 82] width 8 height 11
select select "773"
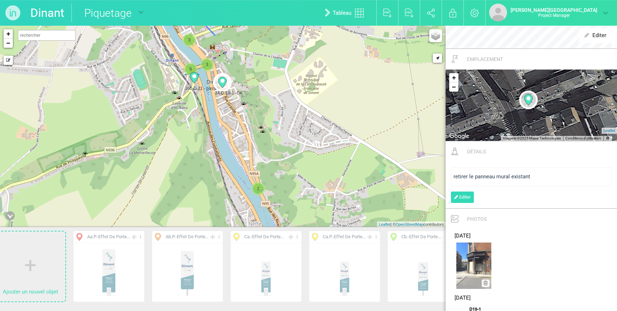
scroll to position [354, 0]
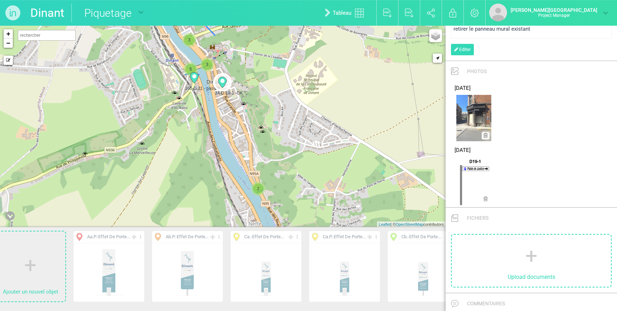
click at [476, 117] on img at bounding box center [473, 118] width 35 height 46
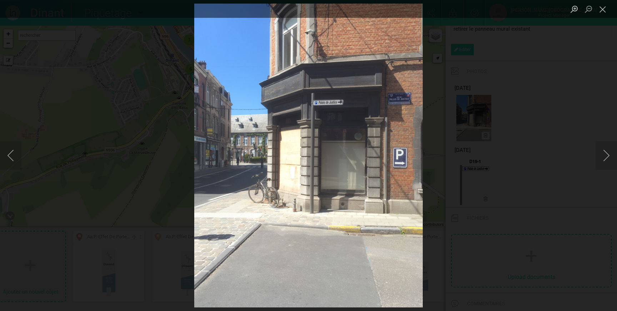
click at [548, 140] on div "Lightbox" at bounding box center [308, 155] width 617 height 311
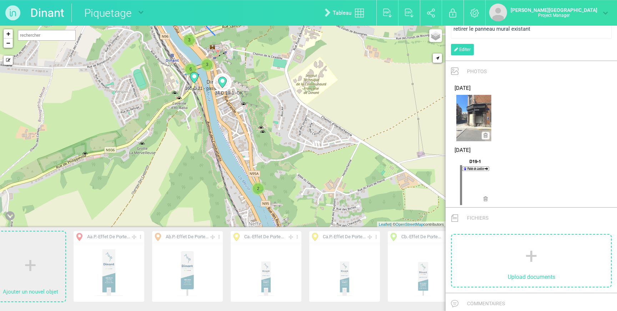
click at [209, 64] on span "3" at bounding box center [207, 64] width 11 height 11
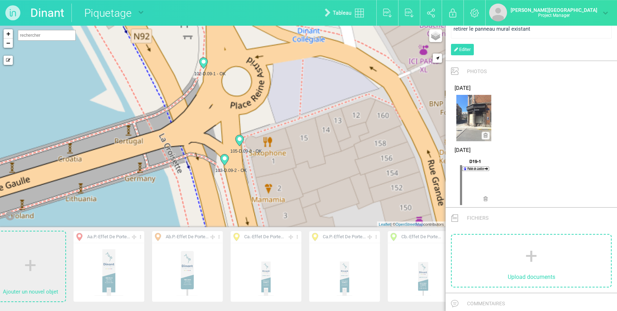
click at [205, 60] on circle at bounding box center [203, 62] width 4 height 4
type input "09-1 - OK"
type input "Avenue Winston Churchill 15, 5500 Dinant, Belgique"
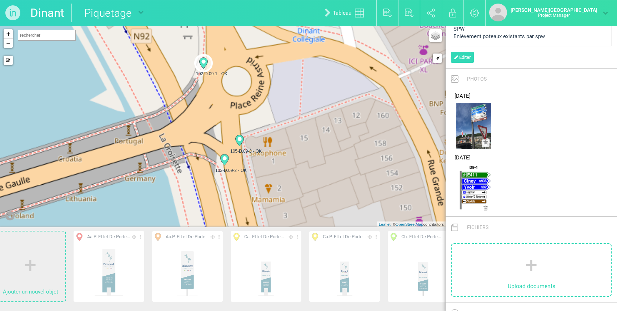
scroll to position [349, 0]
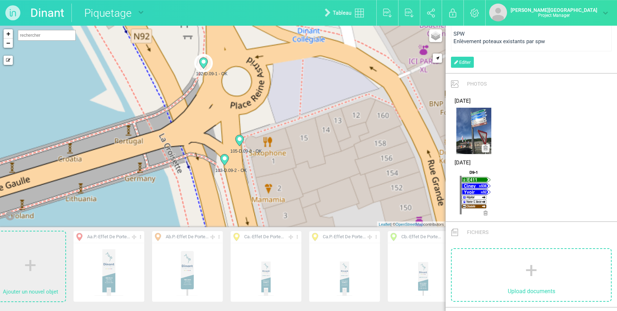
click at [474, 117] on img at bounding box center [473, 131] width 35 height 46
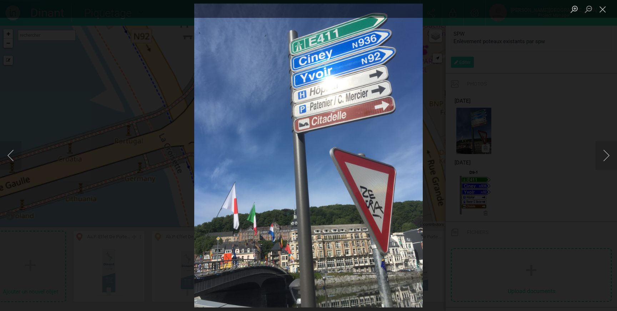
click at [522, 90] on div "Lightbox" at bounding box center [308, 155] width 617 height 311
click at [191, 95] on div "Lightbox" at bounding box center [308, 155] width 617 height 311
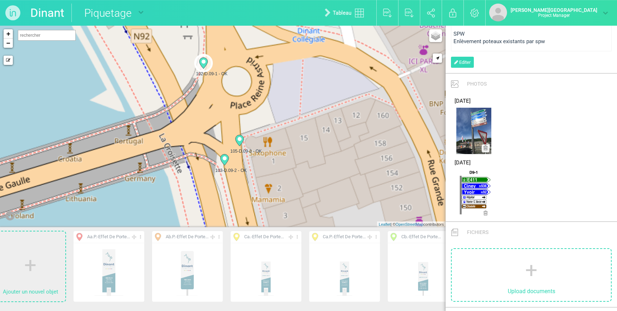
click at [225, 157] on circle at bounding box center [224, 158] width 4 height 4
type input "09-2 - OK"
type input "Avenue Winston Churchill 11, 5500 Dinant, Belgique"
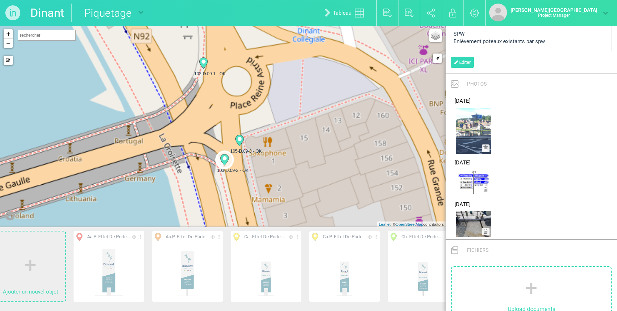
click at [477, 131] on img at bounding box center [473, 131] width 35 height 46
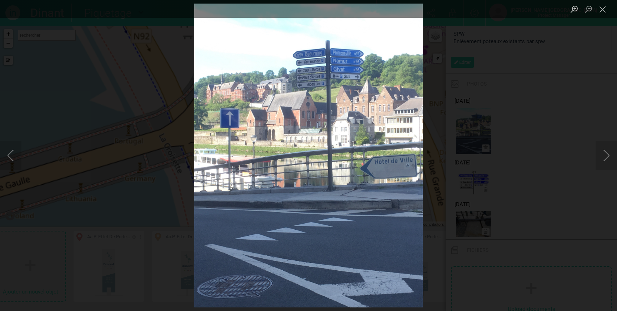
click at [518, 116] on div "Lightbox" at bounding box center [308, 155] width 617 height 311
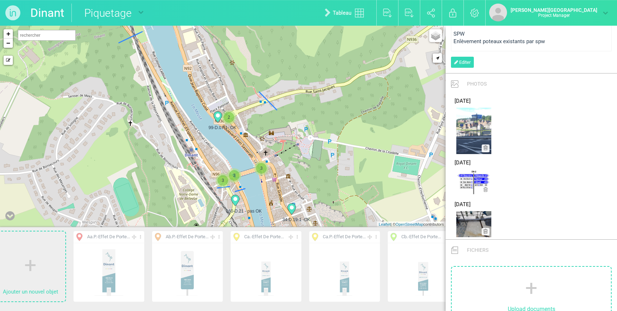
click at [237, 174] on span "3" at bounding box center [234, 175] width 11 height 11
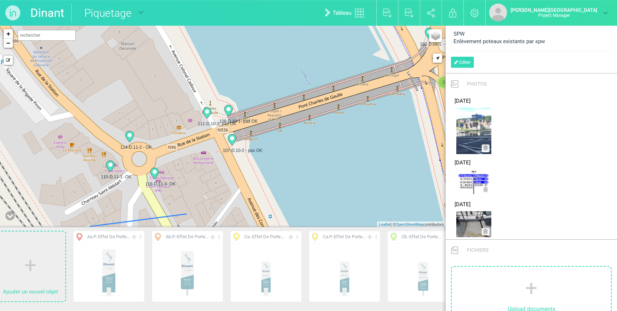
click at [232, 109] on icon at bounding box center [228, 110] width 8 height 11
type input "10-1- pas OK"
type input "Pont Charles de Gaulle, Rue de la Station 4, 5500 Dinant, Belgique"
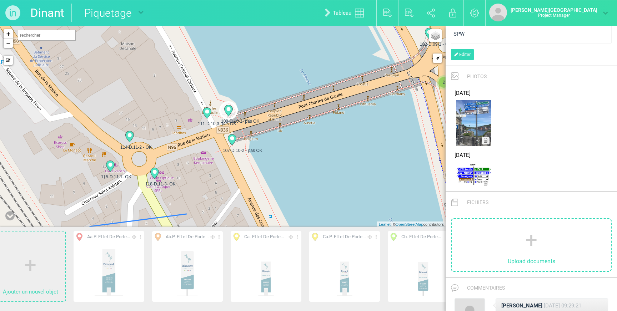
click at [482, 112] on img at bounding box center [473, 123] width 35 height 46
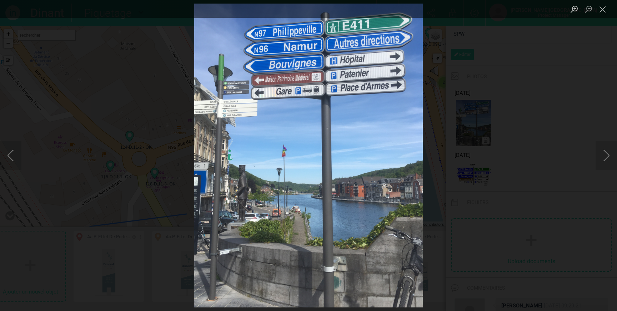
click at [527, 56] on div "Lightbox" at bounding box center [308, 155] width 617 height 311
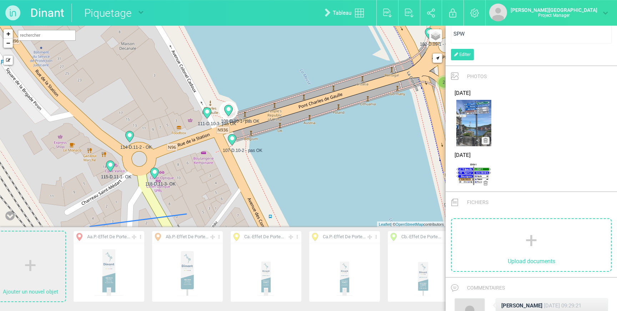
click at [205, 113] on icon at bounding box center [207, 113] width 8 height 11
type input "10-3- pas OK"
type input "Unnamed Road, 5500 Dinant, Belgique"
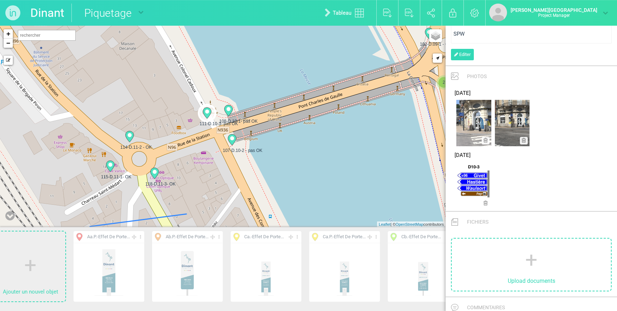
click at [469, 121] on img at bounding box center [473, 123] width 35 height 46
click at [503, 119] on img at bounding box center [512, 123] width 35 height 46
click at [135, 139] on icon at bounding box center [129, 136] width 11 height 11
type input "11-2 - OK"
type input "Rue de la Station 15, 5500 Dinant, Belgique"
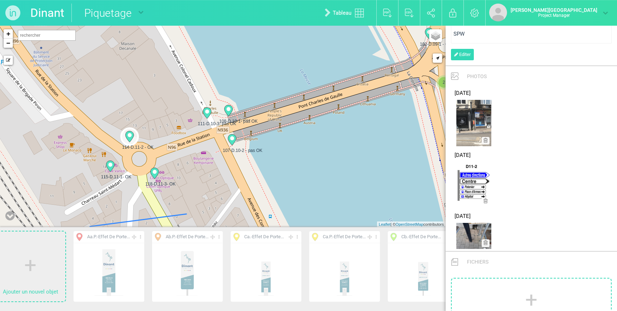
click at [477, 119] on img at bounding box center [473, 123] width 35 height 46
click at [152, 175] on icon at bounding box center [154, 173] width 8 height 11
type input "11-3- OK"
type input "Rue Francois Bribosia 6, 5500 Dinant, Belgique"
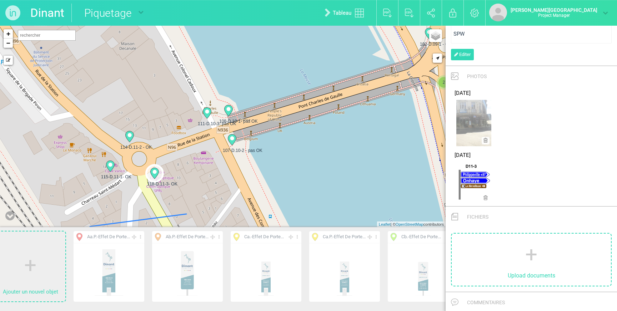
click at [107, 170] on icon at bounding box center [110, 166] width 11 height 11
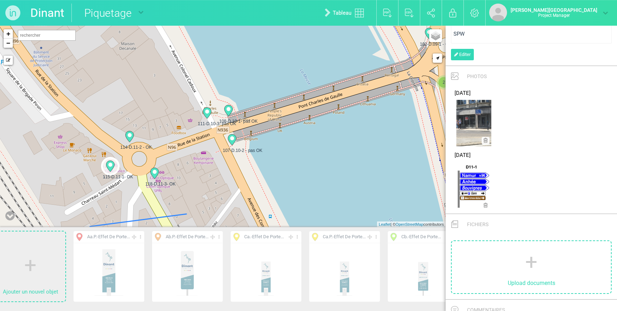
type input "11-1- OK"
type input "Charreau Saint-Médart, 2, 5500 Dinant, Belgique"
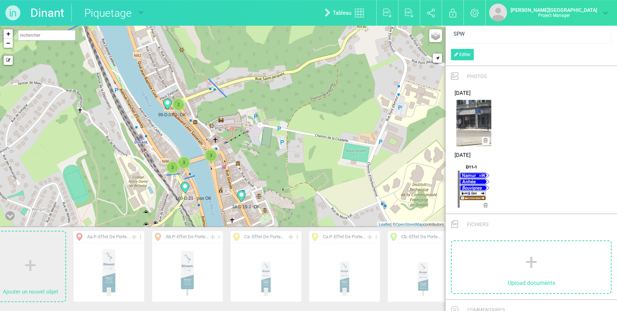
click at [166, 104] on icon at bounding box center [167, 104] width 11 height 11
click at [168, 102] on circle at bounding box center [167, 103] width 4 height 4
type input "07-1- OK"
type input "Place Patenier 30, 5500 Dinant, Belgique"
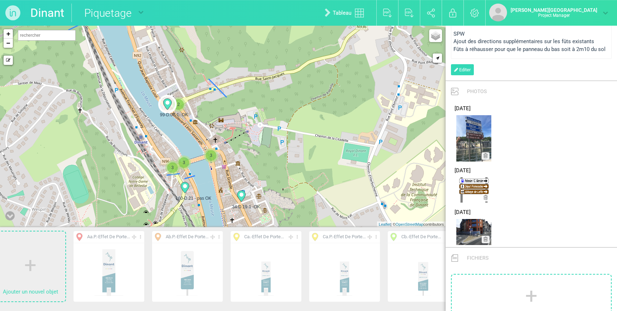
click at [465, 141] on img at bounding box center [473, 138] width 35 height 46
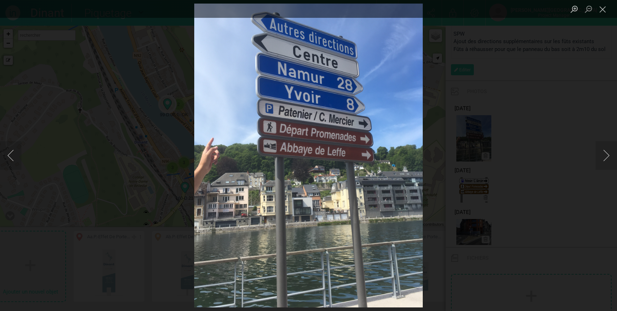
click at [599, 11] on button "Close lightbox" at bounding box center [603, 9] width 14 height 12
click at [192, 90] on div "Lightbox" at bounding box center [308, 155] width 617 height 311
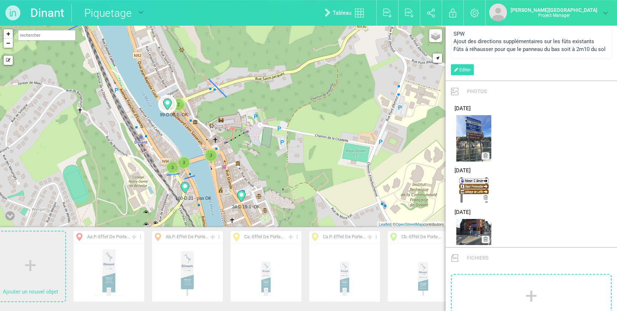
click at [181, 104] on span "2" at bounding box center [178, 104] width 11 height 11
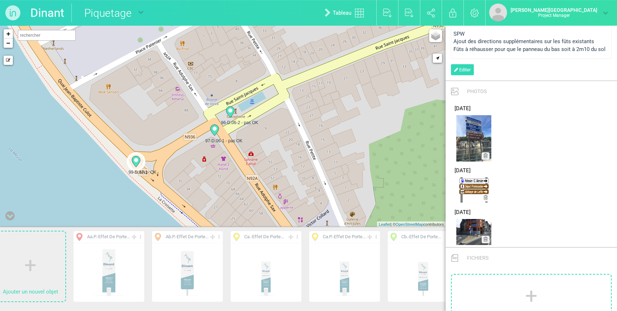
click at [234, 111] on icon at bounding box center [230, 112] width 8 height 11
type input "06-2 - pas OK"
type input "Rue Saint-Jacques 13, 5500 Dinant, Belgique"
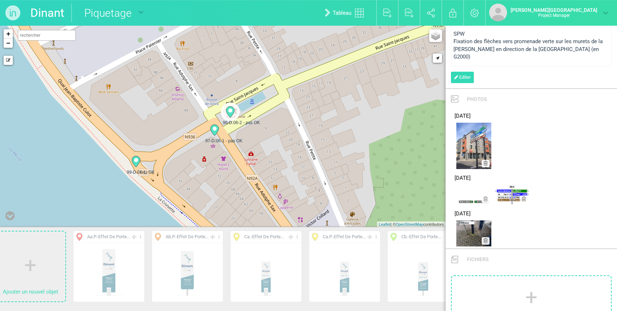
click at [471, 138] on img at bounding box center [473, 146] width 35 height 46
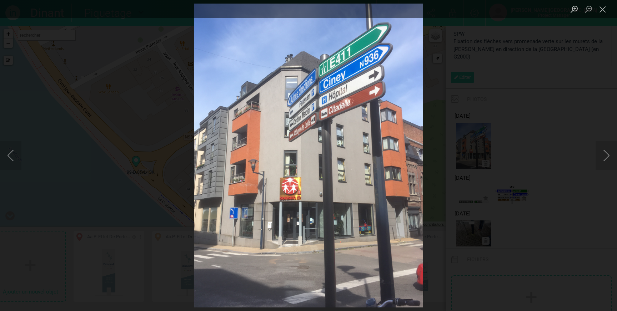
click at [601, 12] on button "Close lightbox" at bounding box center [603, 9] width 14 height 12
click at [182, 101] on div "Lightbox" at bounding box center [308, 155] width 617 height 311
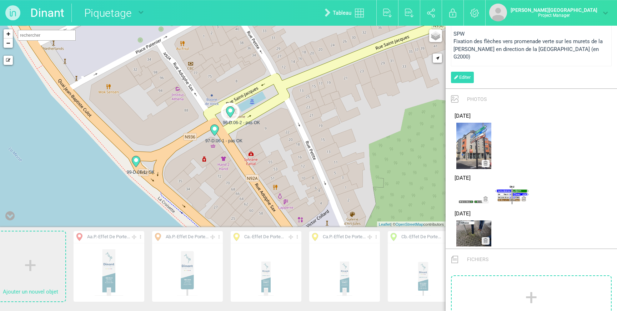
click at [212, 127] on icon at bounding box center [214, 130] width 8 height 11
type input "06-1 - pas OK"
type input "Rue Adolphe Sax 78, 5500 Dinant, Belgique"
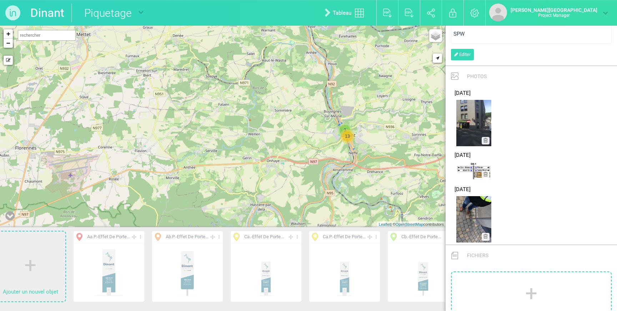
drag, startPoint x: 351, startPoint y: 102, endPoint x: 315, endPoint y: 80, distance: 41.9
click at [315, 80] on div "3 13 + − Mode dessin Google Maps Roads Google Maps Terrain Google Maps Satellit…" at bounding box center [223, 127] width 446 height 202
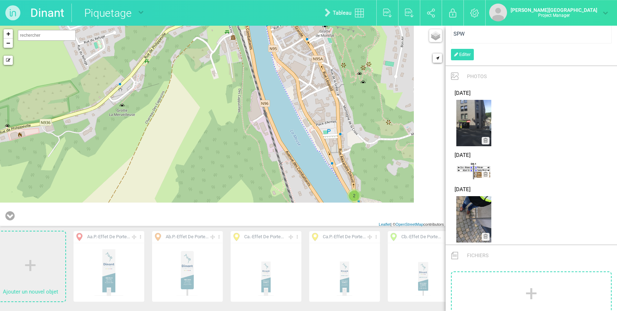
drag, startPoint x: 312, startPoint y: 73, endPoint x: 306, endPoint y: 63, distance: 11.3
click at [306, 63] on div "3 160-D.21 - pas OK 34-D.19-1 -OK 6 99-D.07-1- OK 2 2 3 3 3 + − Mode dessin Goo…" at bounding box center [223, 127] width 446 height 202
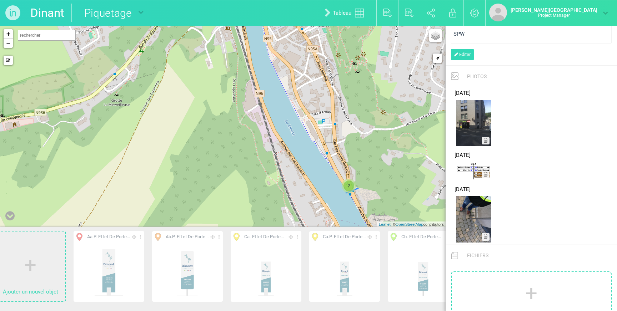
drag, startPoint x: 370, startPoint y: 158, endPoint x: 332, endPoint y: 122, distance: 52.1
click at [339, 105] on div "160-D.21 - pas OK 34-D.19-1 -OK 99-D.07-1- OK 2 2 3 3 3 + − Mode dessin Google …" at bounding box center [223, 127] width 446 height 202
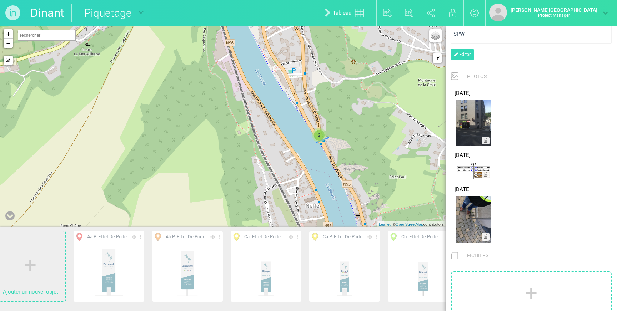
click at [316, 132] on span "2" at bounding box center [319, 135] width 11 height 11
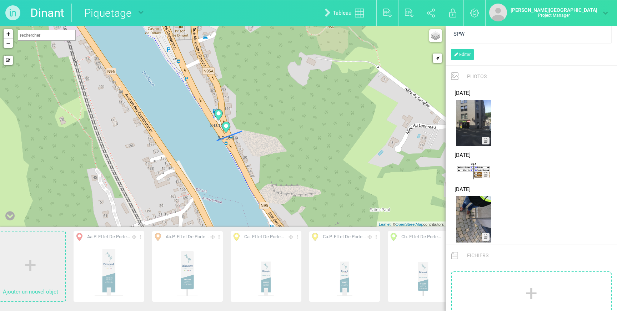
click at [225, 126] on circle at bounding box center [226, 126] width 4 height 4
type input "16-1"
type input "Rue Alexandre Daoust 10, 5500 Dinant, Belgique"
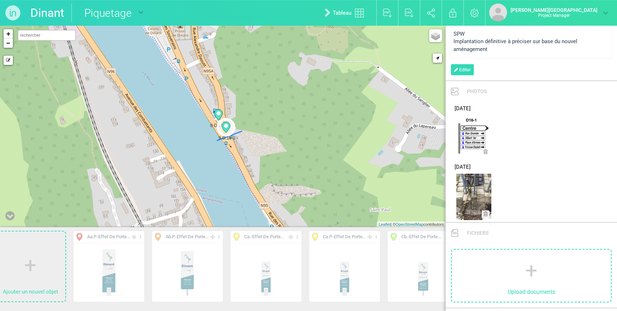
click at [218, 111] on icon at bounding box center [218, 115] width 8 height 11
type input "16-2"
type input "Rue Alexandre Daoust 79, 5500 Dinant, Belgique"
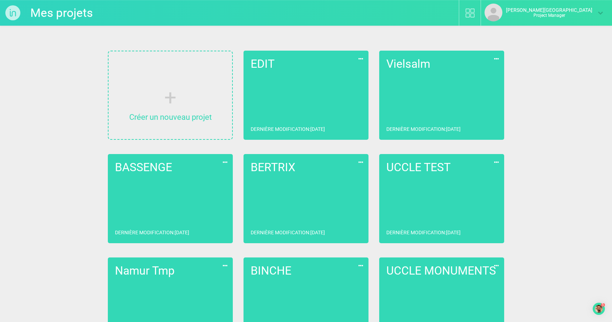
click at [319, 92] on link "EDIT Dernière modification : 09/10/2025" at bounding box center [306, 95] width 125 height 89
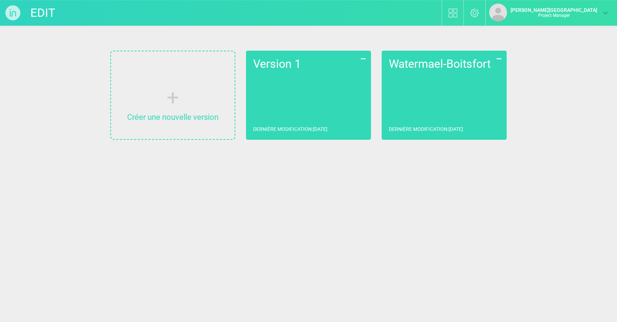
click at [23, 11] on img at bounding box center [13, 13] width 26 height 26
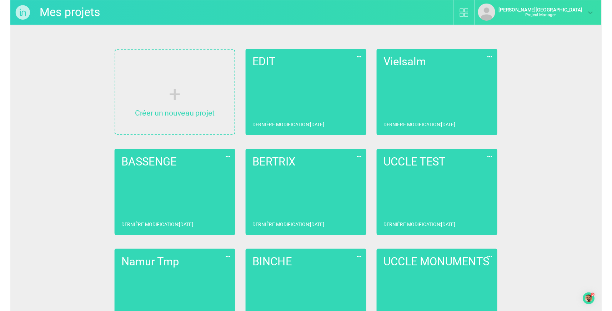
scroll to position [1596, 0]
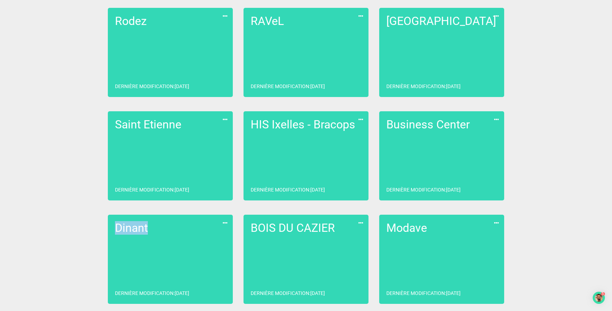
click at [147, 223] on h2 "Dinant" at bounding box center [170, 228] width 111 height 12
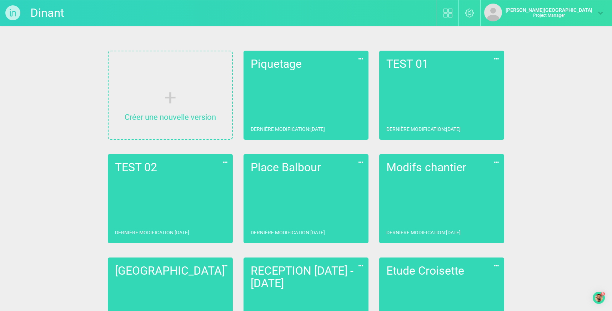
click at [301, 86] on link "Piquetage Dernière modification : 17/04/2024" at bounding box center [306, 95] width 125 height 89
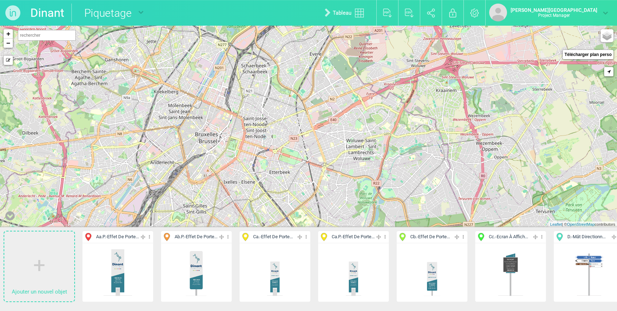
click at [577, 267] on img at bounding box center [590, 272] width 32 height 53
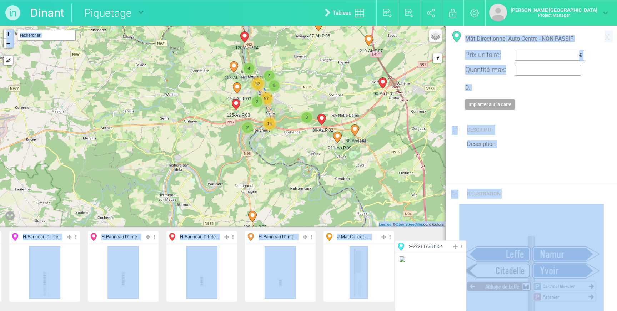
scroll to position [0, 1204]
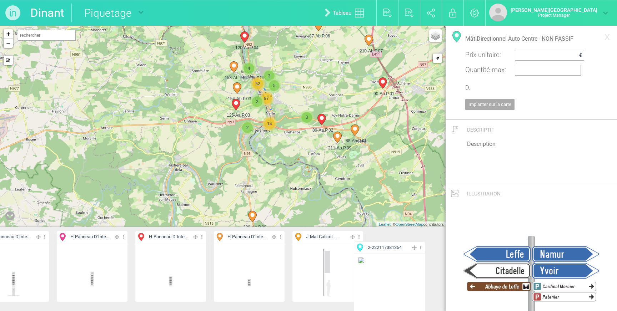
drag, startPoint x: 430, startPoint y: 237, endPoint x: 414, endPoint y: 248, distance: 19.9
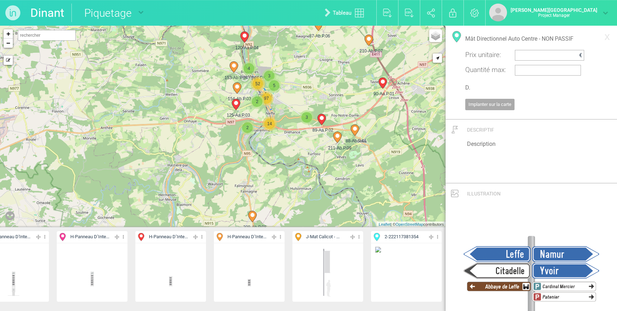
click at [436, 237] on icon at bounding box center [437, 237] width 5 height 8
click at [399, 297] on li "Supprimer" at bounding box center [406, 295] width 71 height 11
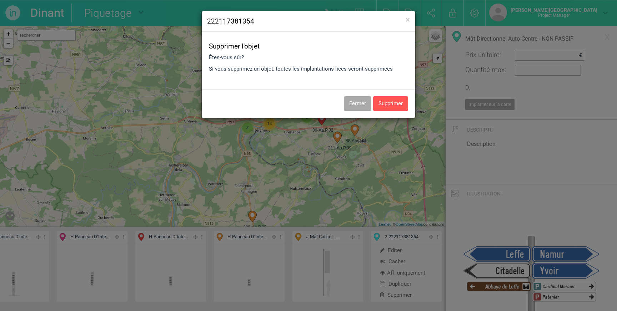
click at [391, 103] on button "Supprimer" at bounding box center [390, 103] width 35 height 15
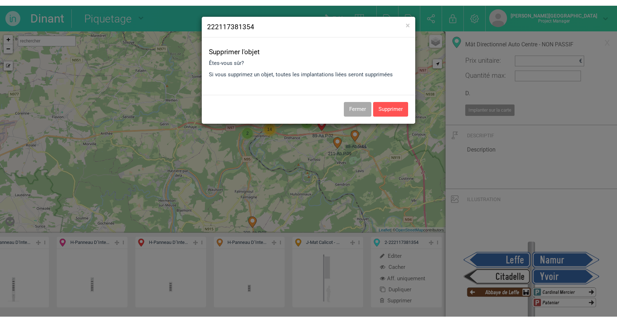
scroll to position [0, 1126]
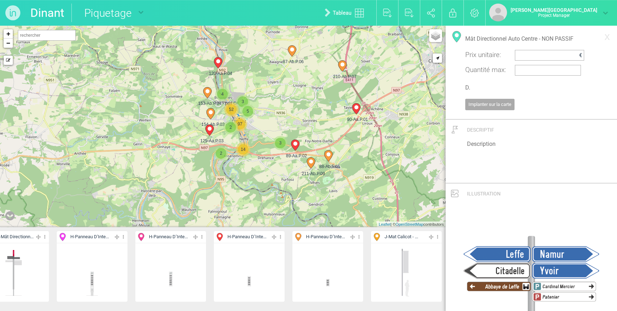
drag, startPoint x: 299, startPoint y: 107, endPoint x: 310, endPoint y: 94, distance: 16.5
click at [310, 94] on div "87-Ab.P.06 88-Ab.P.01 89-Aa.P.02 90-Aa.P.01 3 2 14" at bounding box center [223, 127] width 446 height 202
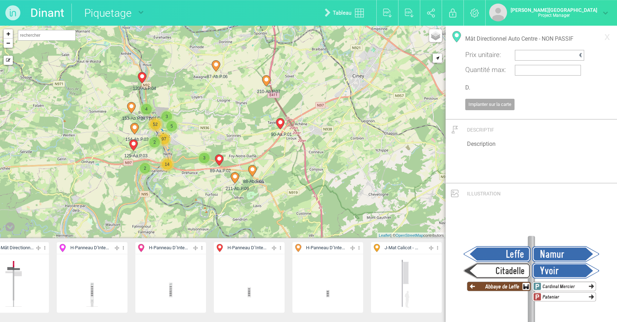
drag, startPoint x: 347, startPoint y: 91, endPoint x: 356, endPoint y: 109, distance: 20.0
click at [356, 109] on div "87-Ab.P.06 88-Ab.P.01 89-Aa.P.02 90-Aa.P.01 3 2 14" at bounding box center [223, 132] width 446 height 213
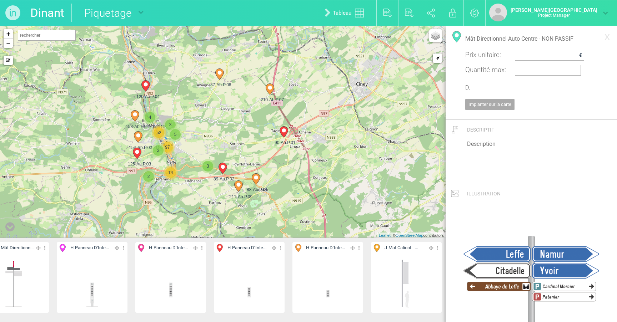
drag, startPoint x: 356, startPoint y: 107, endPoint x: 359, endPoint y: 115, distance: 8.2
click at [359, 115] on div "87-Ab.P.06 88-Ab.P.01 89-Aa.P.02 90-Aa.P.01 3 2 14" at bounding box center [223, 132] width 446 height 213
